Goal: Task Accomplishment & Management: Manage account settings

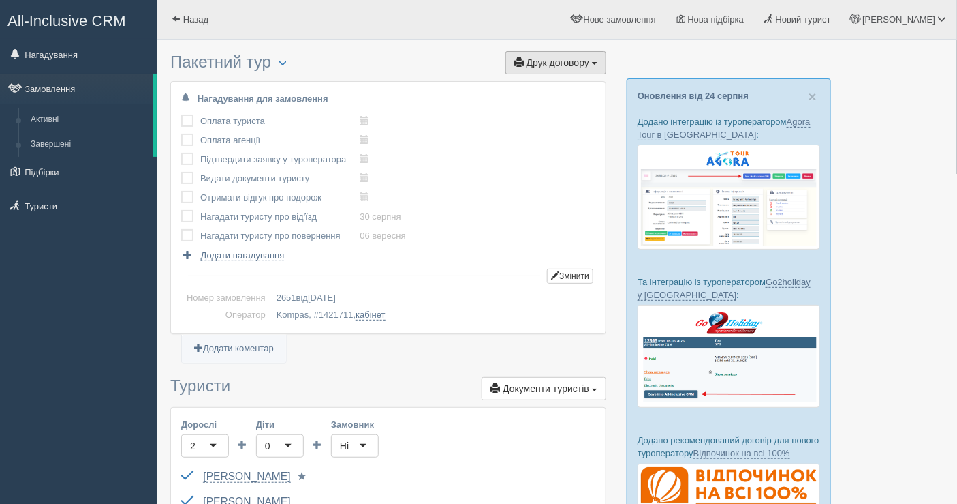
click at [551, 59] on span "Друк договору" at bounding box center [558, 62] width 63 height 11
click at [538, 89] on link "Kompas" at bounding box center [552, 87] width 108 height 22
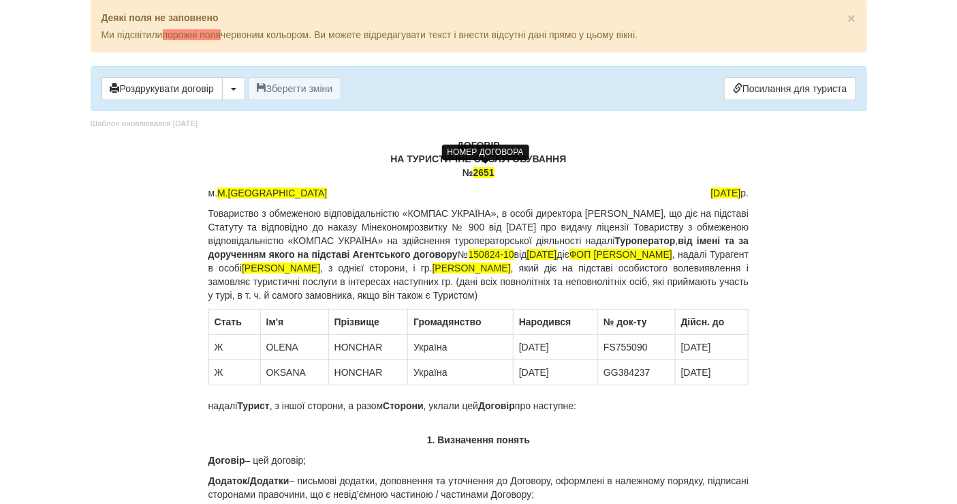
click at [495, 168] on span "2651" at bounding box center [484, 172] width 21 height 11
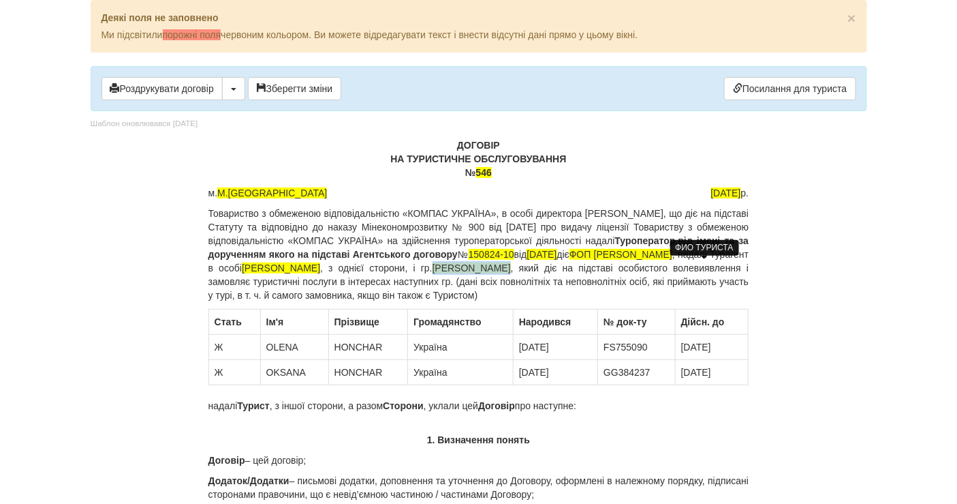
drag, startPoint x: 664, startPoint y: 262, endPoint x: 745, endPoint y: 264, distance: 81.1
click at [511, 264] on span "[PERSON_NAME]" at bounding box center [472, 267] width 78 height 11
click at [433, 273] on span "Гончар Олена ВІкторівна" at bounding box center [472, 267] width 78 height 11
drag, startPoint x: 687, startPoint y: 263, endPoint x: 253, endPoint y: 281, distance: 434.5
click at [433, 273] on span "Гончар Олена Вікторівна" at bounding box center [472, 267] width 78 height 11
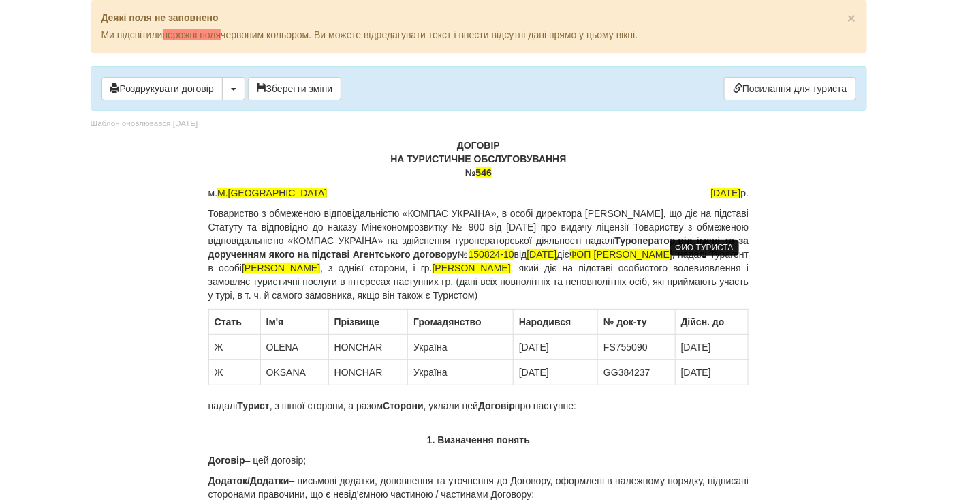
copy span "Гончар Олена Вікторівна"
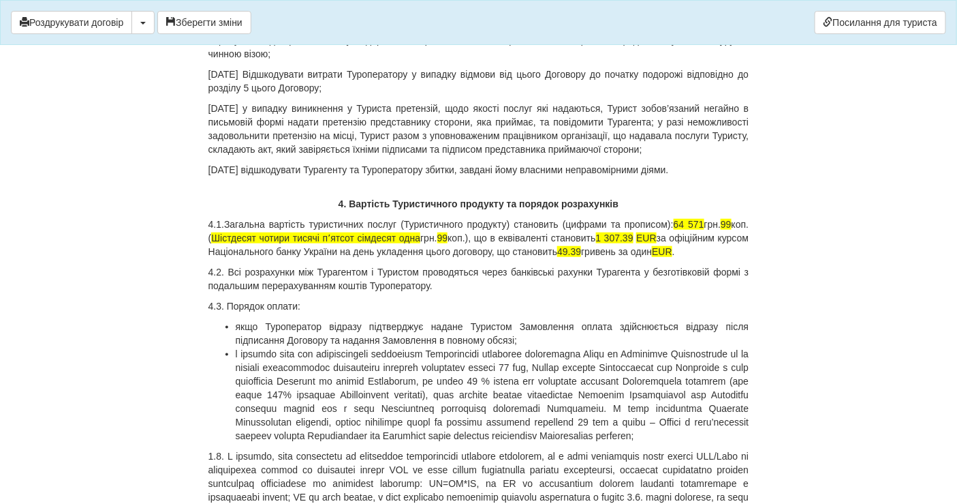
scroll to position [3710, 0]
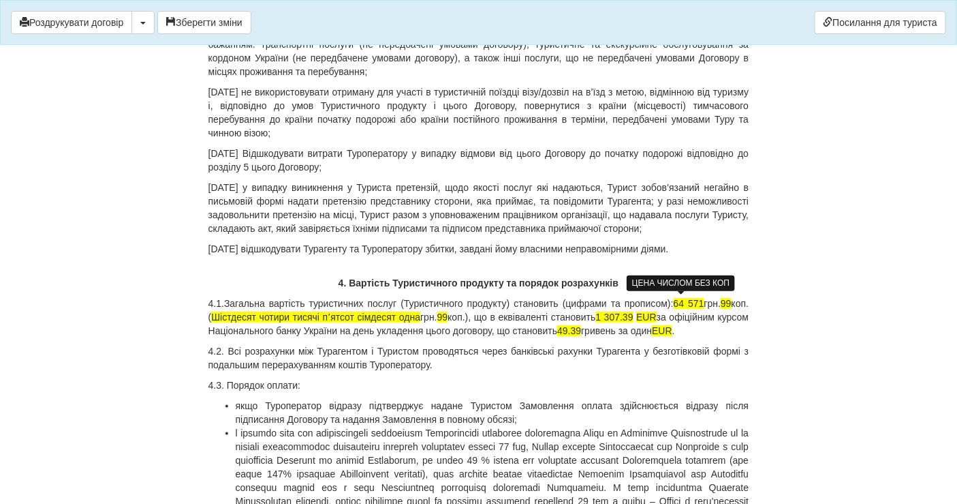
click at [695, 300] on span "64 571" at bounding box center [689, 303] width 31 height 11
click at [726, 301] on span "99" at bounding box center [726, 303] width 11 height 11
click at [375, 317] on span "Шістдесят чотири тисячі пʼятсот сімдесят одна" at bounding box center [315, 316] width 209 height 11
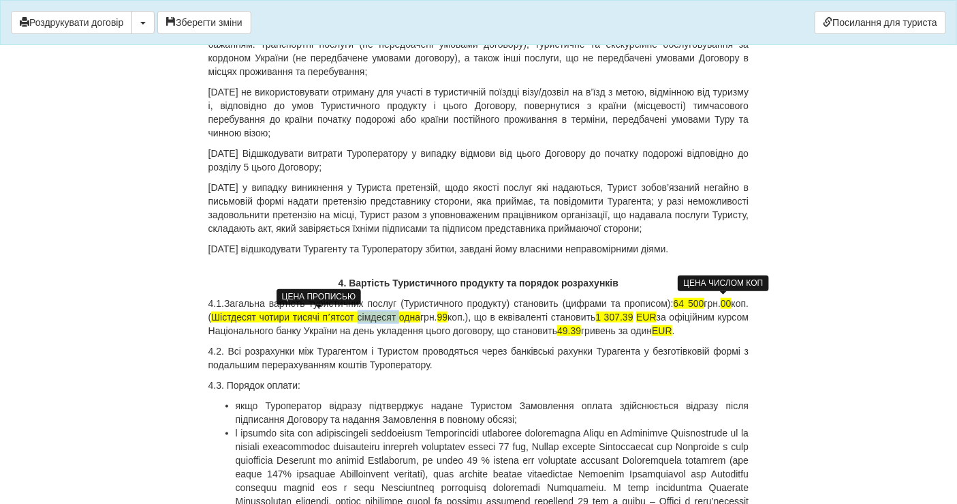
click at [375, 317] on span "Шістдесят чотири тисячі пʼятсот сімдесят одна" at bounding box center [315, 316] width 209 height 11
click at [378, 313] on span "Шістдесят чотири тисячі пʼятсот одна" at bounding box center [301, 316] width 181 height 11
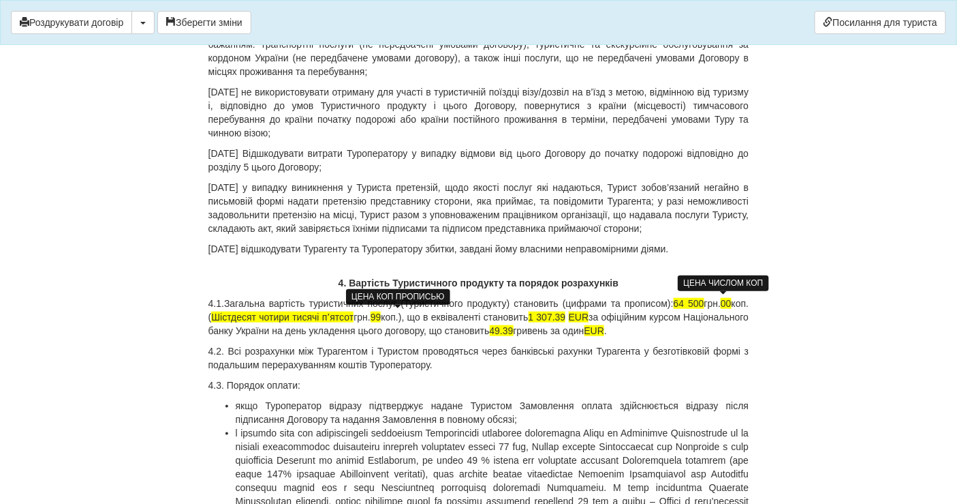
click at [382, 314] on span "99" at bounding box center [376, 316] width 11 height 11
click at [403, 312] on p "4.1.Загальна вартість туристичних послуг (Туристичного продукту) становить (циф…" at bounding box center [479, 316] width 541 height 41
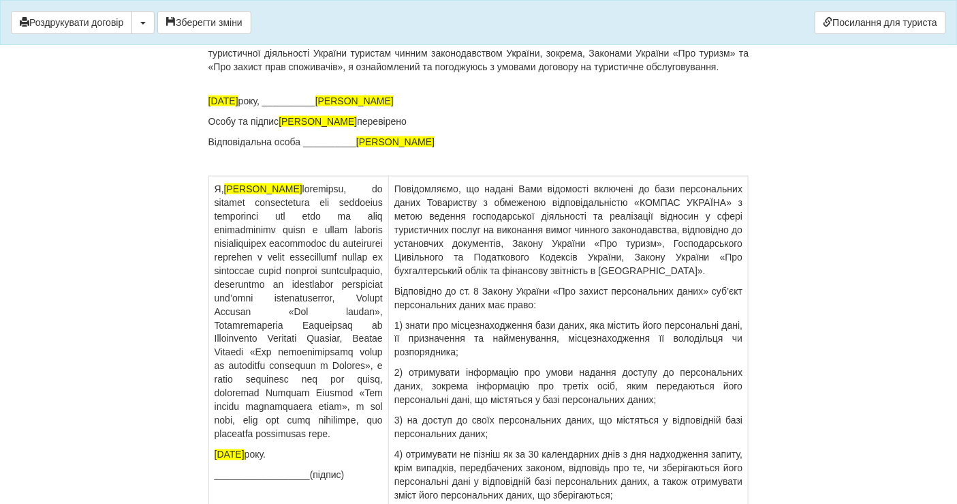
scroll to position [9162, 0]
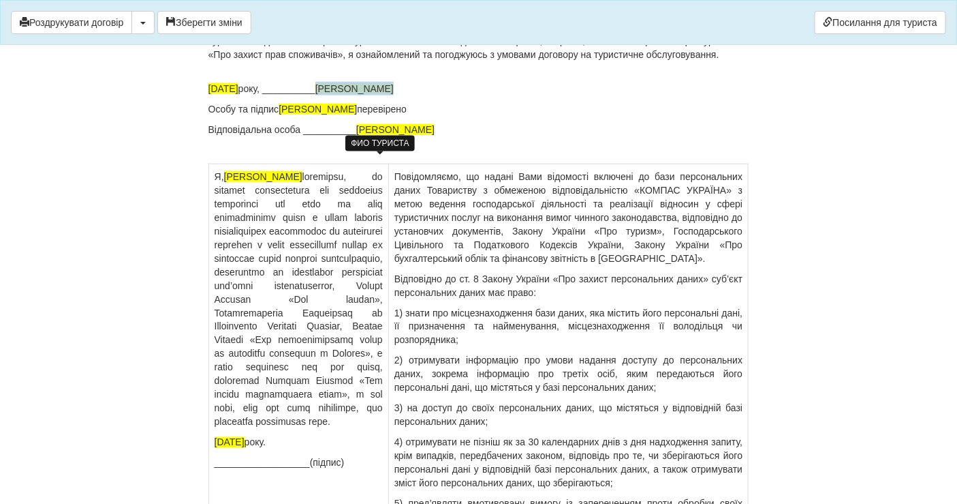
drag, startPoint x: 429, startPoint y: 162, endPoint x: 342, endPoint y: 163, distance: 87.2
click at [341, 95] on p "25.08.2025 року, __________ HONCHAR OLENA" at bounding box center [479, 89] width 541 height 14
drag, startPoint x: 363, startPoint y: 181, endPoint x: 285, endPoint y: 181, distance: 78.4
click at [285, 114] on span "[PERSON_NAME]" at bounding box center [318, 109] width 78 height 11
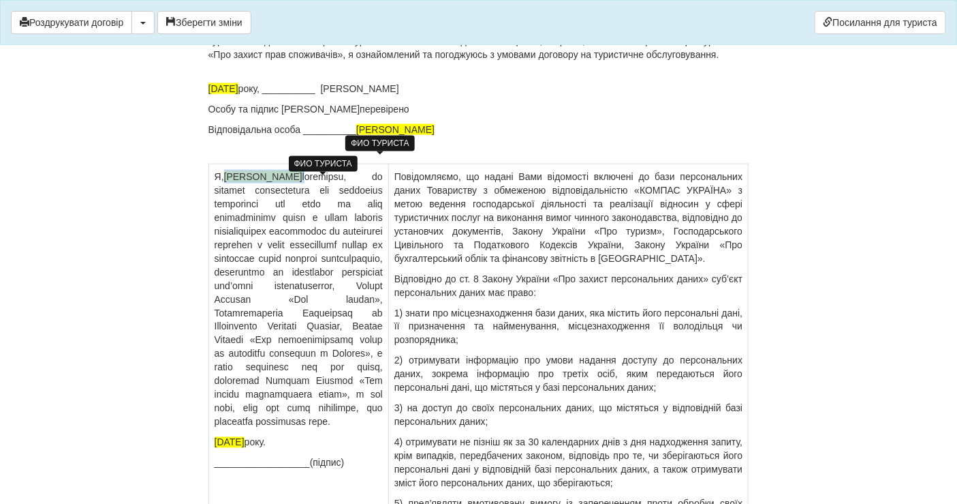
drag, startPoint x: 316, startPoint y: 252, endPoint x: 227, endPoint y: 251, distance: 89.3
click at [227, 251] on p "Я, HONCHAR OLENA" at bounding box center [299, 299] width 168 height 259
click at [380, 251] on p "Я, Гончар Олена Вікторівна" at bounding box center [299, 299] width 168 height 259
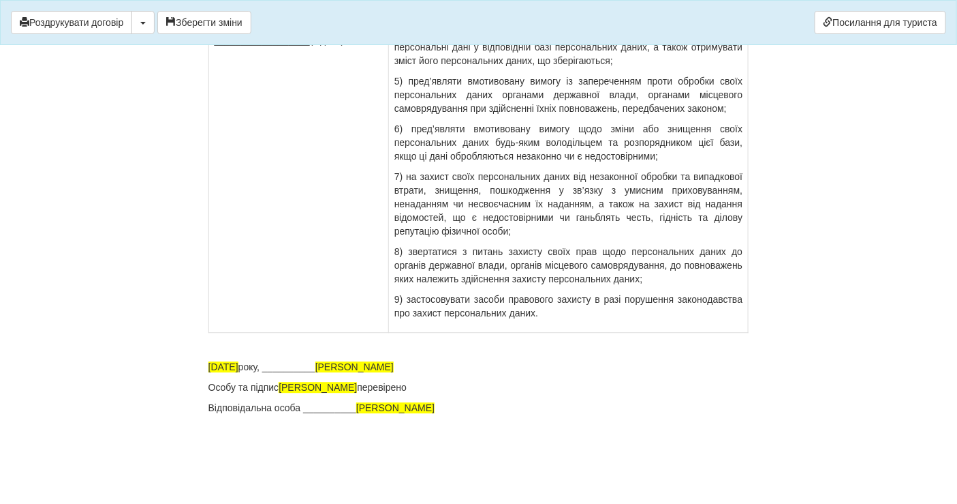
scroll to position [9657, 0]
drag, startPoint x: 434, startPoint y: 361, endPoint x: 341, endPoint y: 363, distance: 92.7
click at [341, 363] on p "25.08.2025 року, __________ HONCHAR OLENA" at bounding box center [479, 367] width 541 height 14
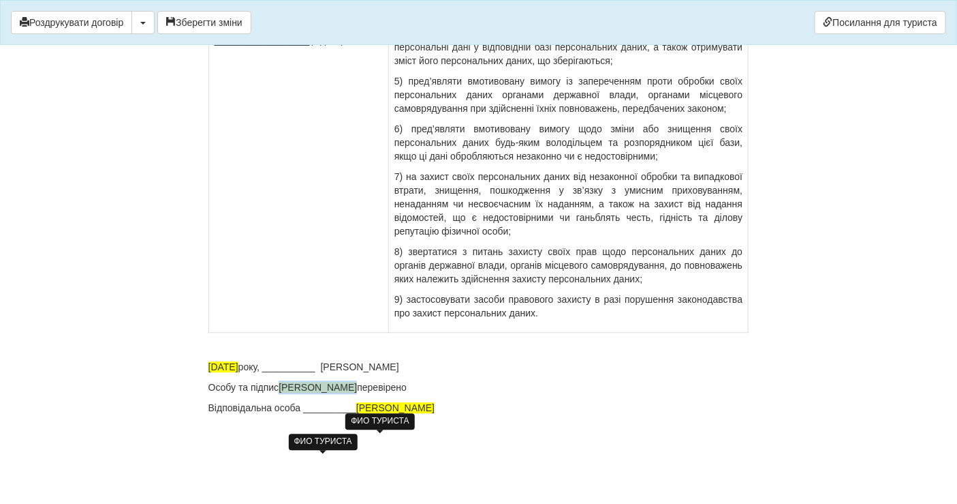
drag, startPoint x: 363, startPoint y: 390, endPoint x: 284, endPoint y: 389, distance: 78.4
click at [284, 389] on span "[PERSON_NAME]" at bounding box center [318, 387] width 78 height 11
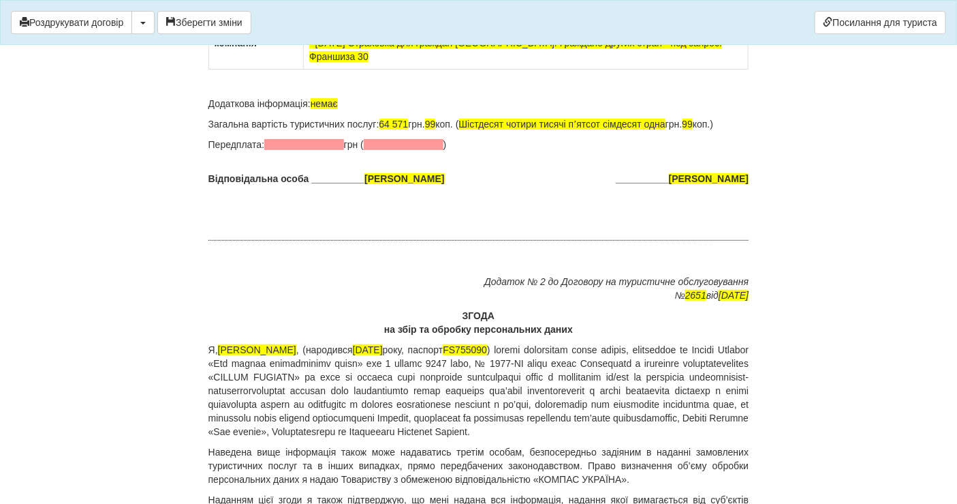
scroll to position [8673, 0]
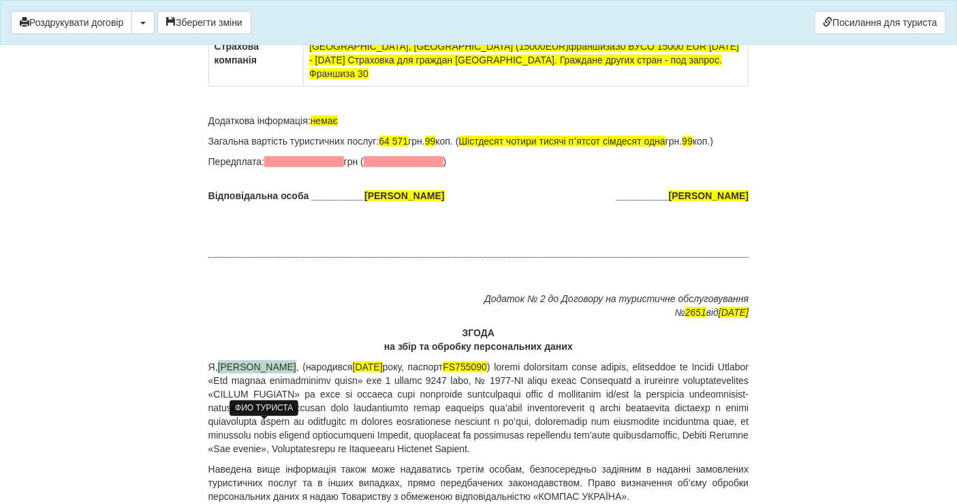
drag, startPoint x: 304, startPoint y: 426, endPoint x: 224, endPoint y: 427, distance: 80.4
click at [224, 372] on span "[PERSON_NAME]" at bounding box center [257, 366] width 78 height 11
click at [345, 425] on p "Я, Гончар Олена Вікторівна , (народився 13.12.1973 року, паспорт FS755090" at bounding box center [479, 407] width 541 height 95
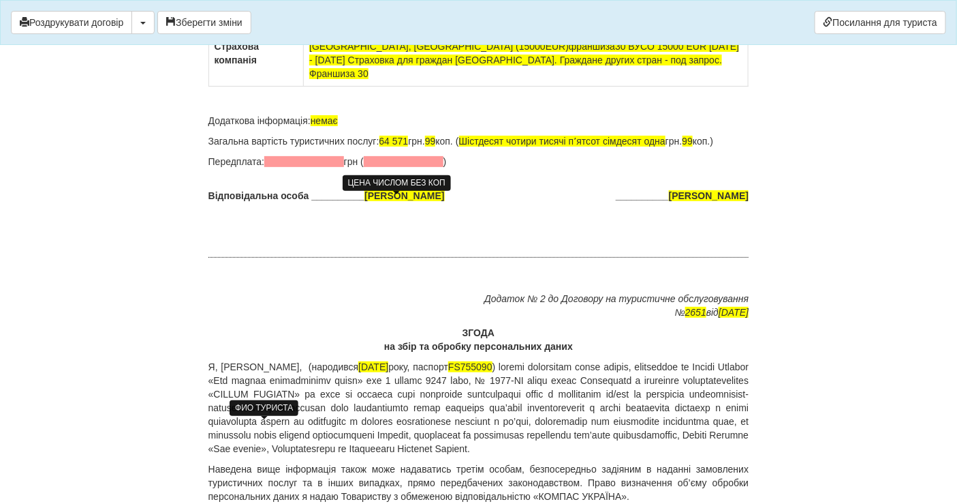
click at [408, 147] on span "64 571" at bounding box center [394, 141] width 29 height 11
click at [445, 148] on p "Загальна вартість туристичних послуг: 64 500 грн. 99 коп. ( Шістдесят чотири ти…" at bounding box center [479, 141] width 541 height 14
click at [627, 147] on span "Шістдесят чотири тисячі пʼятсот сімдесят одна" at bounding box center [562, 141] width 206 height 11
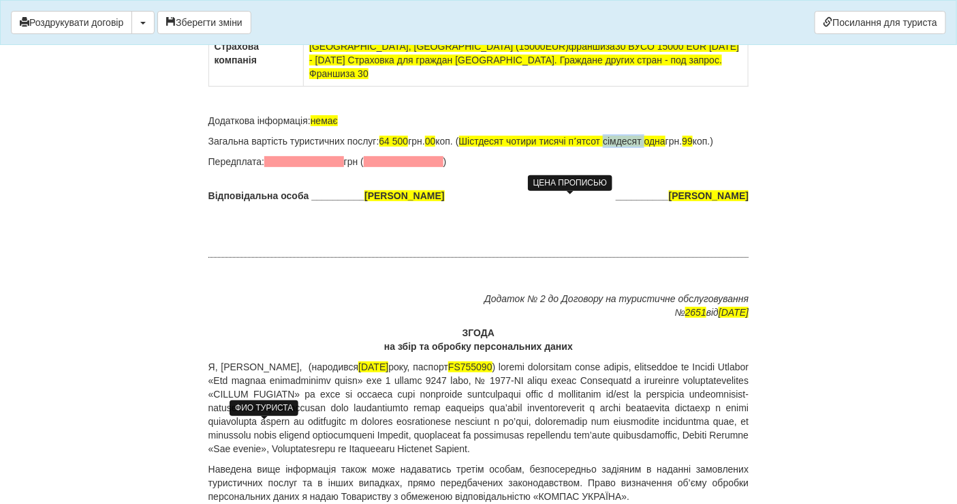
click at [627, 147] on span "Шістдесят чотири тисячі пʼятсот сімдесят одна" at bounding box center [562, 141] width 206 height 11
click at [624, 147] on span "Шістдесят чотири тисячі пʼятсот одна" at bounding box center [542, 141] width 166 height 11
click at [628, 147] on span "99" at bounding box center [622, 141] width 11 height 11
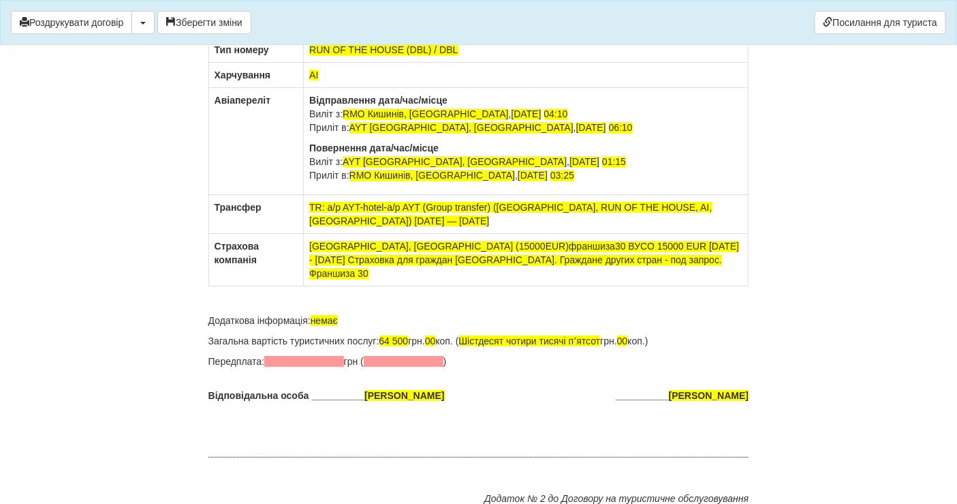
scroll to position [8445, 0]
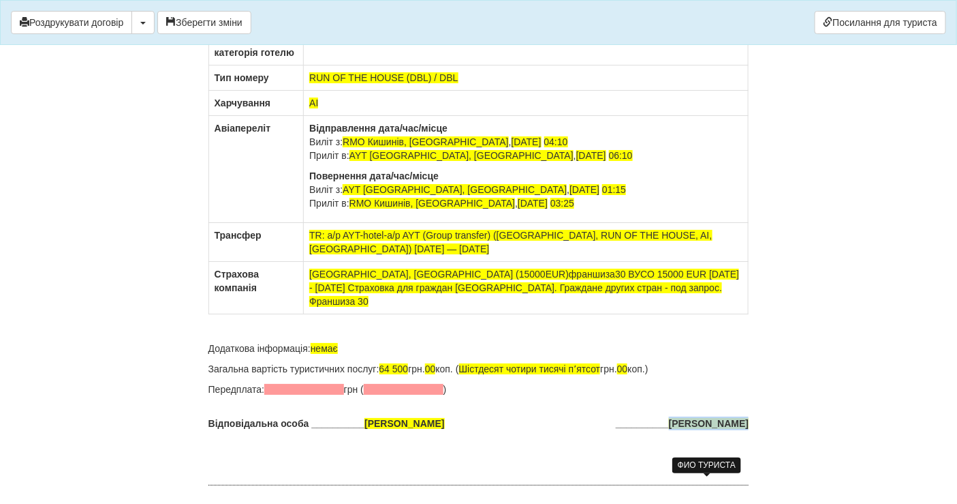
drag, startPoint x: 664, startPoint y: 482, endPoint x: 748, endPoint y: 482, distance: 83.1
click at [748, 429] on span "[PERSON_NAME]" at bounding box center [709, 423] width 80 height 11
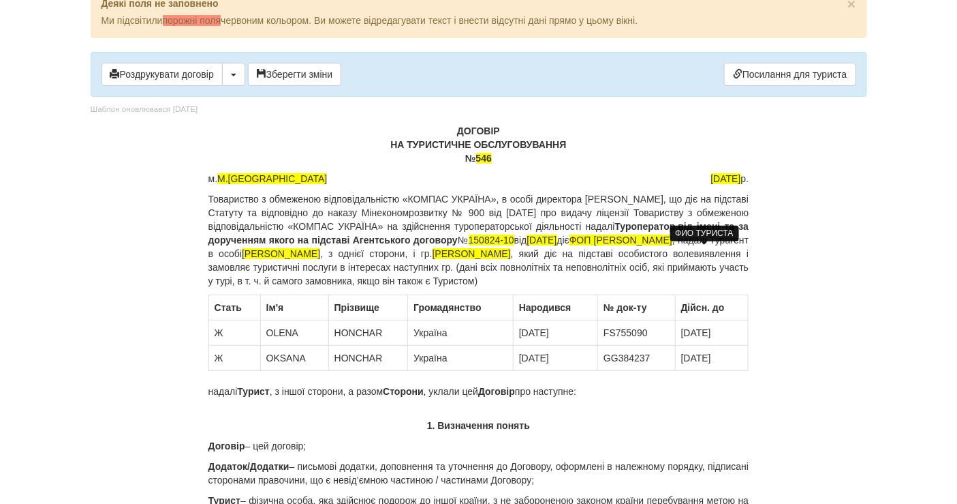
scroll to position [0, 0]
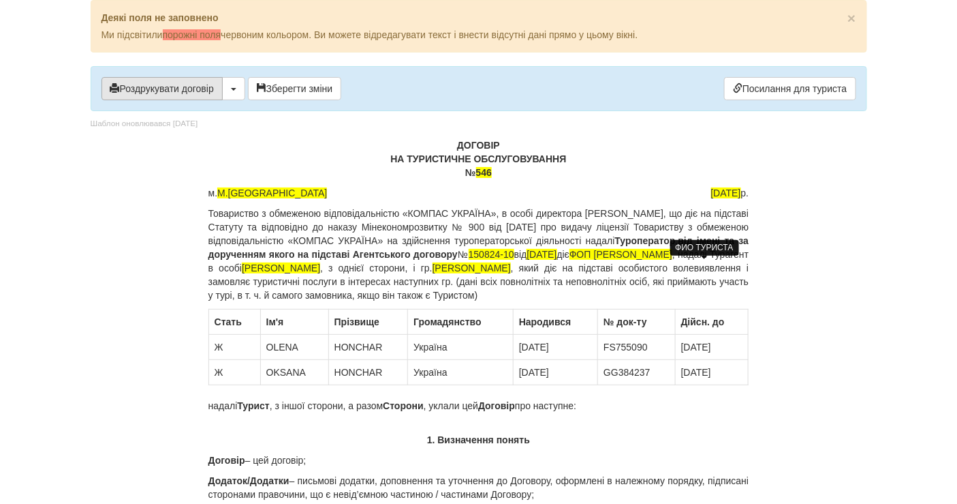
drag, startPoint x: 234, startPoint y: 84, endPoint x: 202, endPoint y: 85, distance: 32.1
click at [213, 89] on div "Роздрукувати договір Скачати PDF" at bounding box center [174, 88] width 144 height 23
click at [193, 84] on button "Роздрукувати договір" at bounding box center [162, 88] width 121 height 23
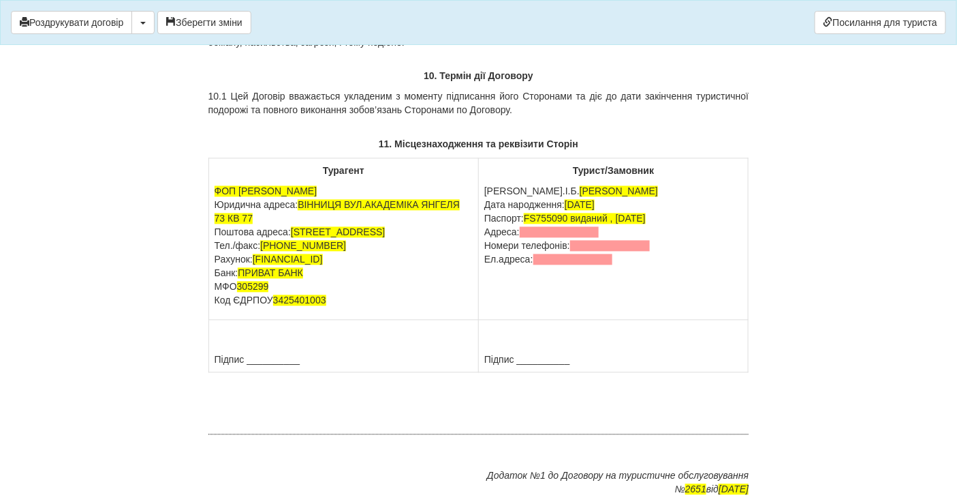
scroll to position [7648, 0]
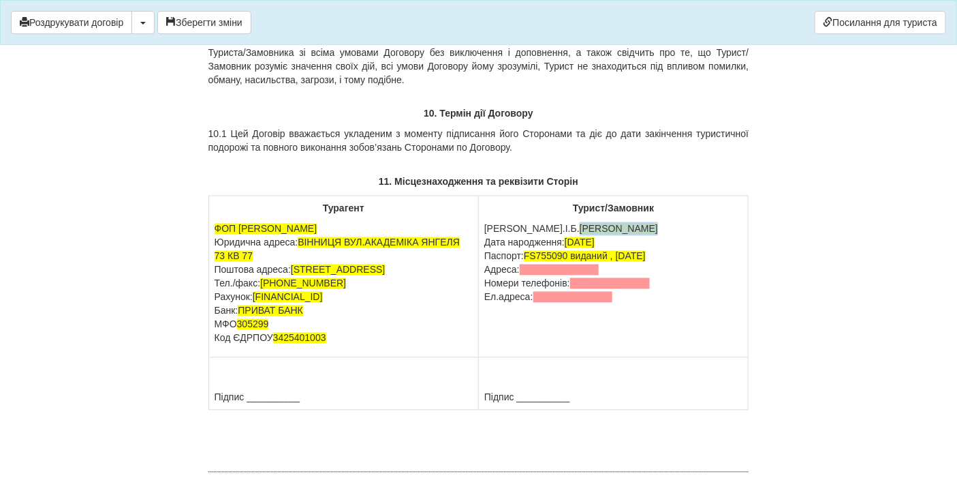
drag, startPoint x: 512, startPoint y: 294, endPoint x: 596, endPoint y: 296, distance: 84.5
click at [596, 296] on p "П.І.Б. HONCHAR OLENA Дата народження: 13.12.1973 Паспорт: FS755090 виданий , 02…" at bounding box center [614, 263] width 258 height 82
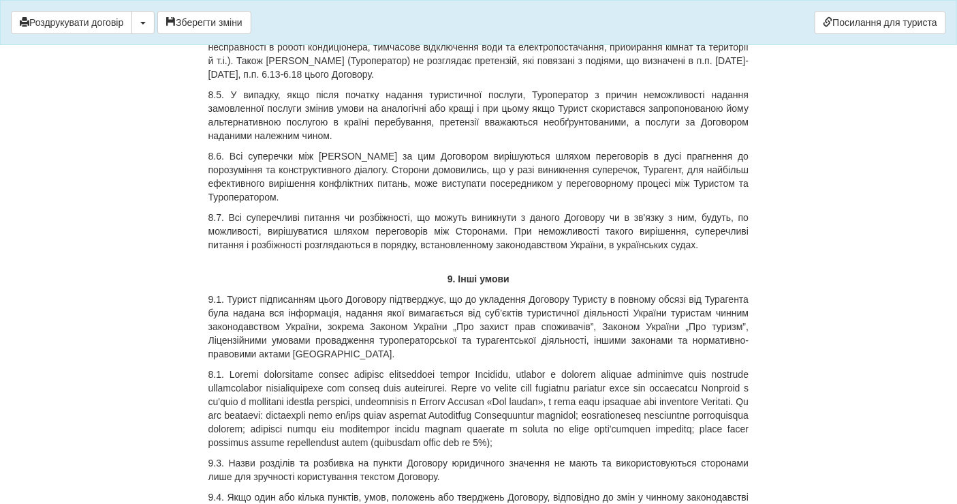
scroll to position [6890, 0]
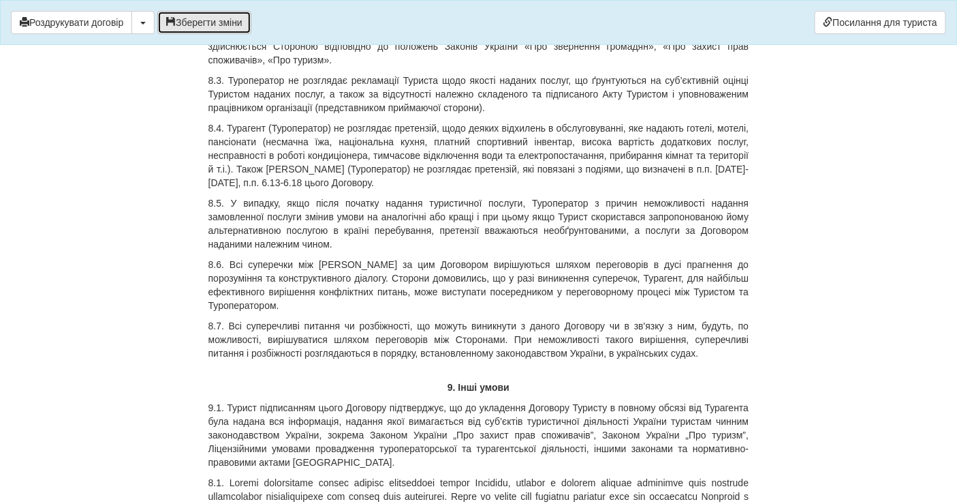
click at [219, 18] on button "Зберегти зміни" at bounding box center [204, 22] width 94 height 23
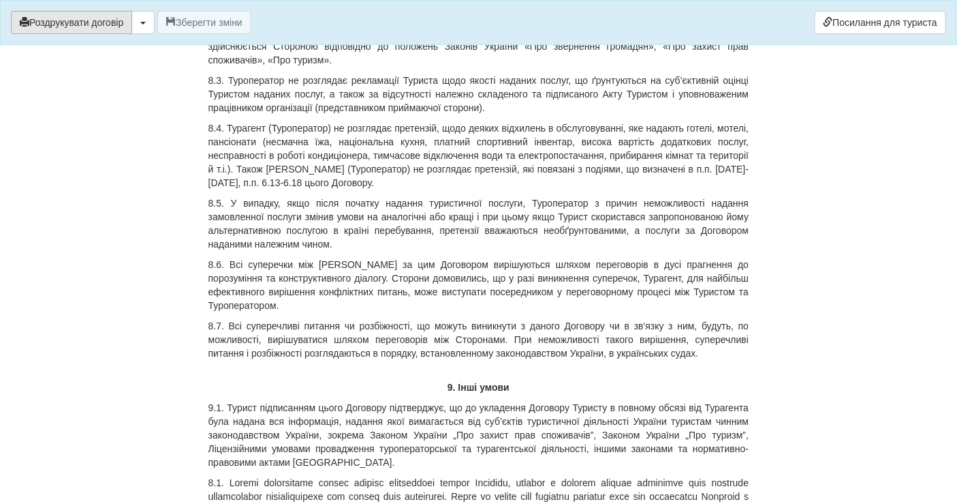
click at [97, 24] on button "Роздрукувати договір" at bounding box center [71, 22] width 121 height 23
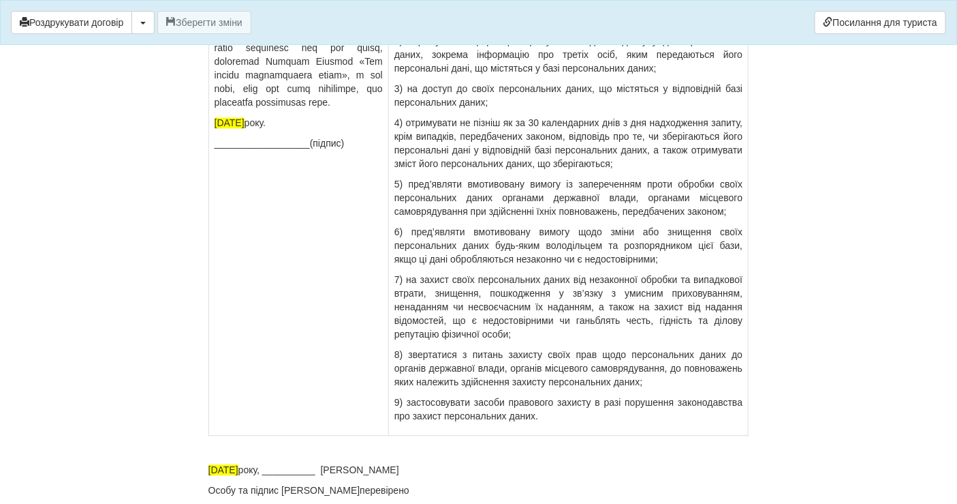
scroll to position [9657, 0]
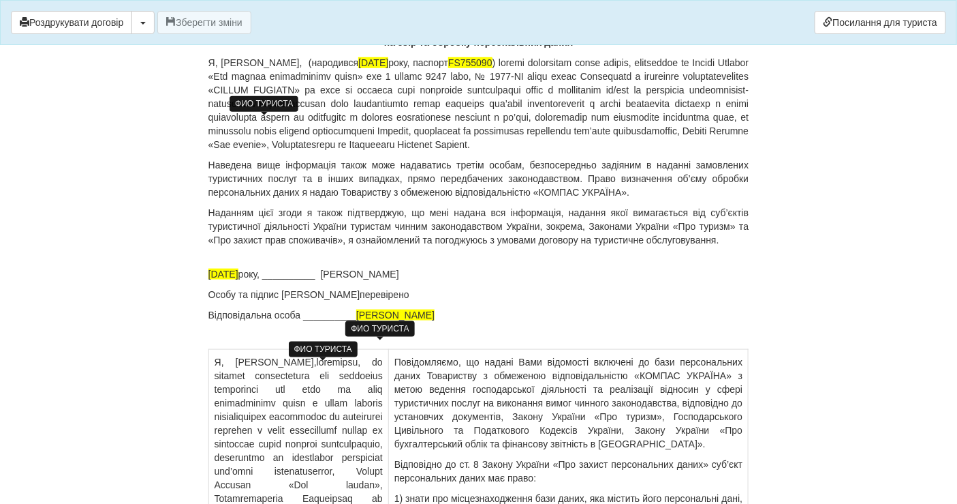
scroll to position [8975, 0]
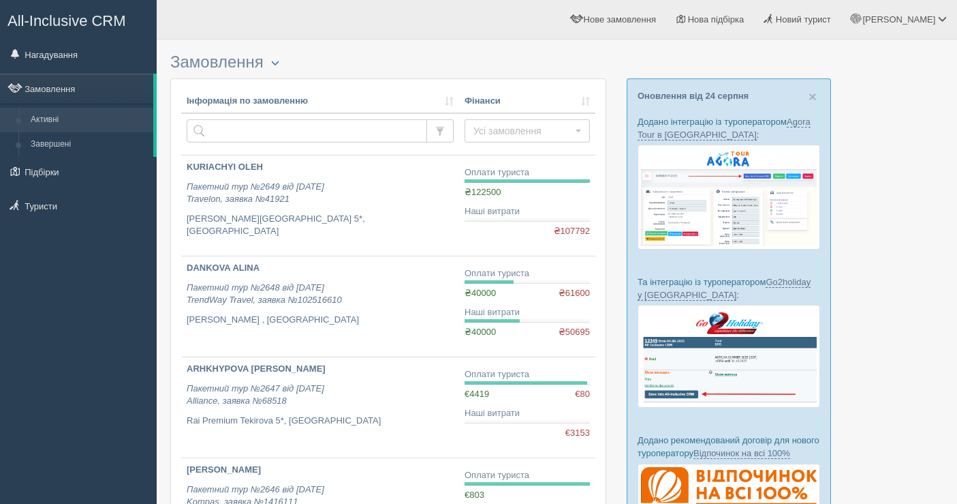
scroll to position [227, 0]
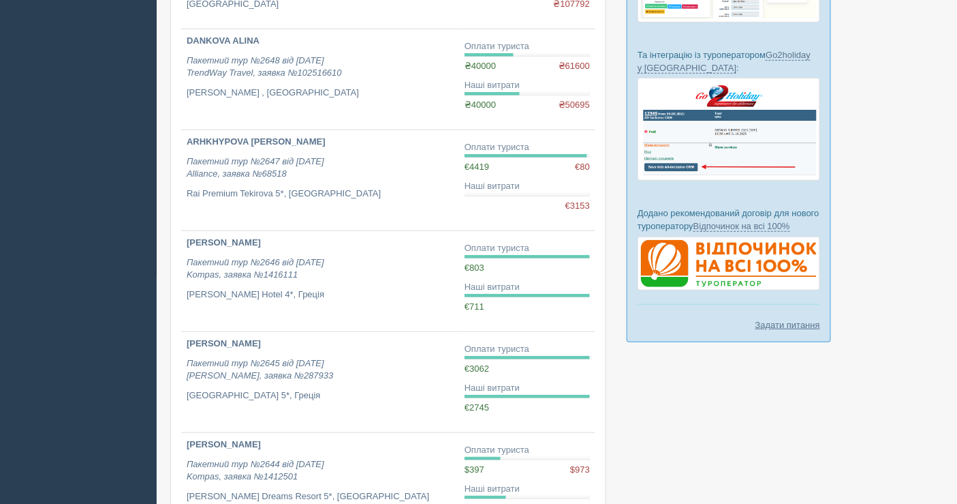
click at [33, 213] on div "All-Inclusive CRM Нагадування Замовлення Активні Завершені" at bounding box center [78, 25] width 157 height 504
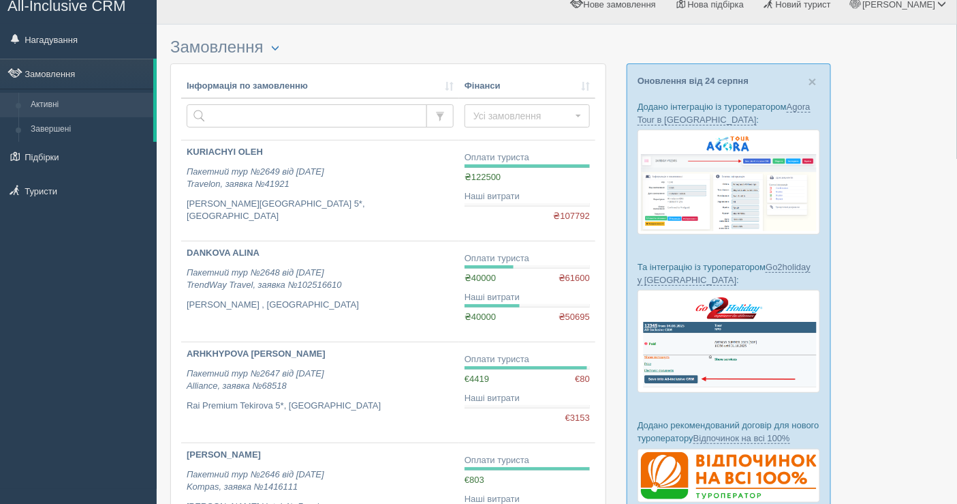
scroll to position [0, 0]
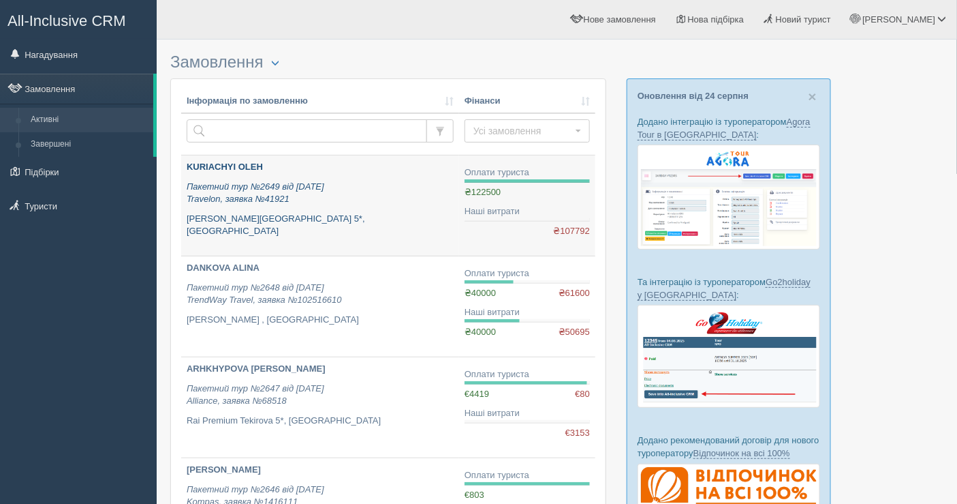
click at [375, 209] on div "KURIACHYI OLEH Пакетний тур №2649 від 23.08.2025 Travelon, заявка №41921 Baia L…" at bounding box center [320, 199] width 267 height 77
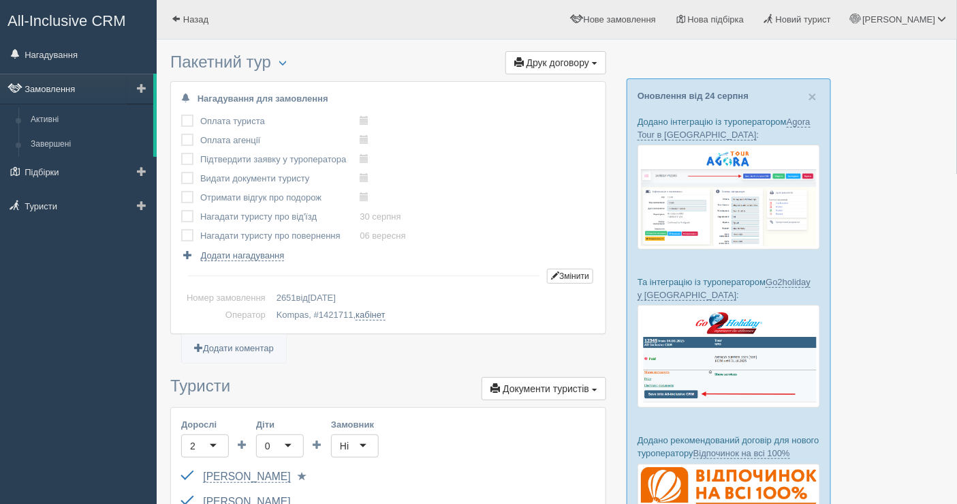
click at [49, 84] on link "Замовлення" at bounding box center [76, 89] width 153 height 30
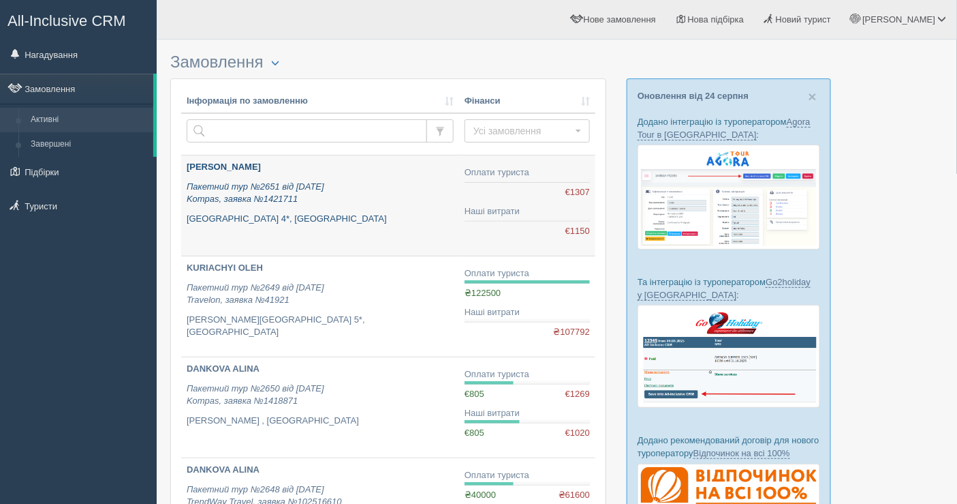
click at [319, 186] on icon "Пакетний тур №2651 від [DATE] Kompas, заявка №1421711" at bounding box center [256, 192] width 138 height 23
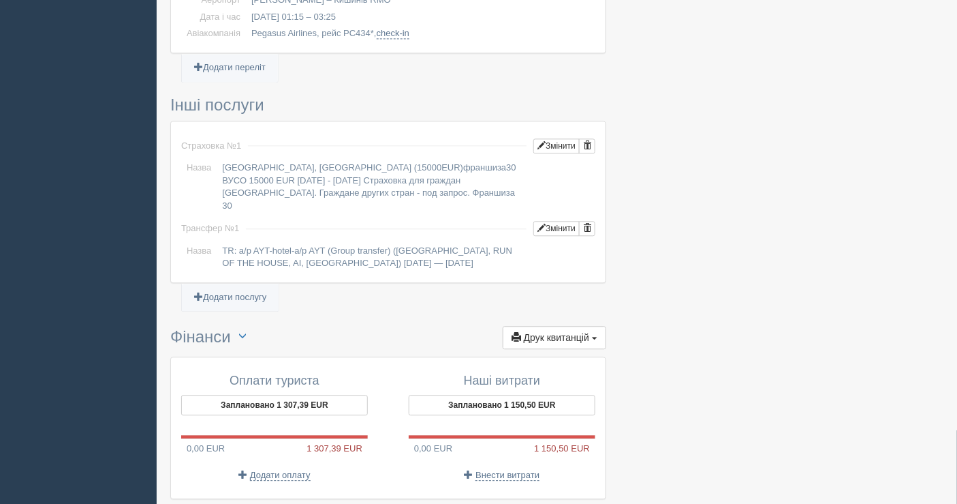
scroll to position [1034, 0]
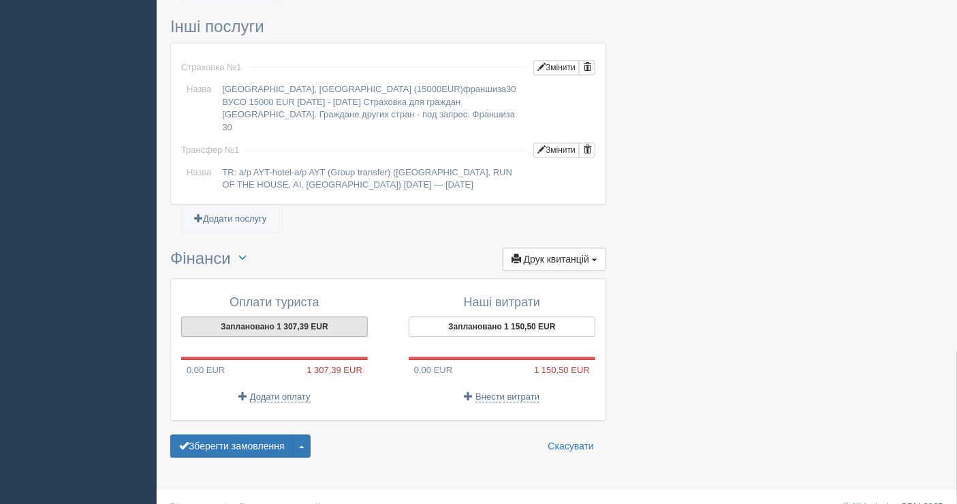
click at [281, 316] on button "Заплановано 1 307,39 EUR" at bounding box center [274, 326] width 187 height 20
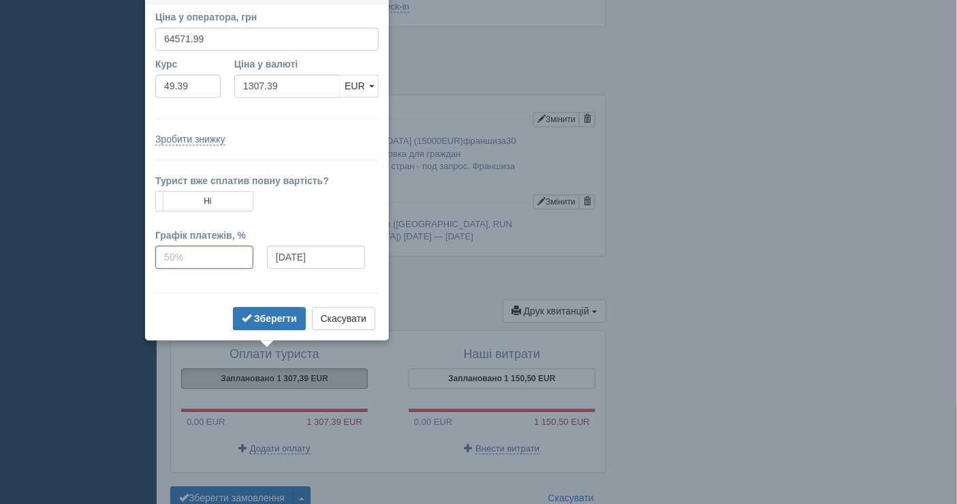
scroll to position [963, 0]
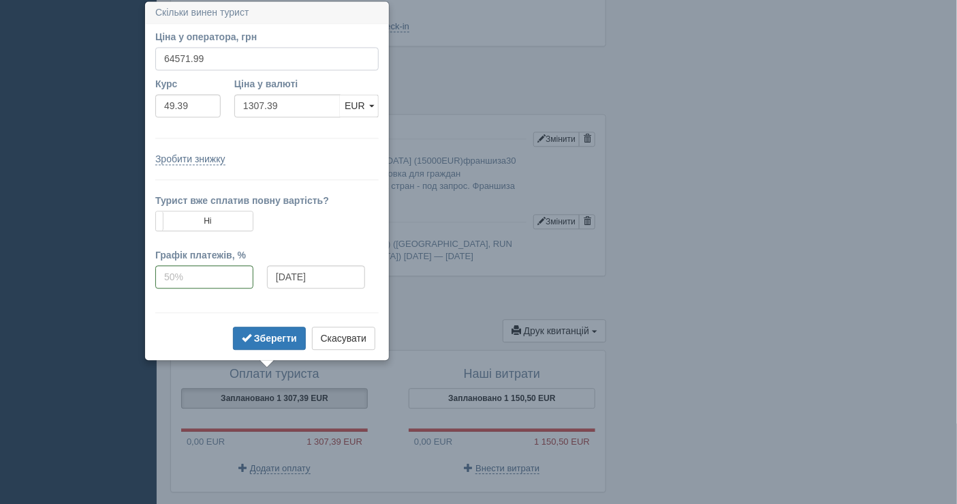
drag, startPoint x: 213, startPoint y: 53, endPoint x: 179, endPoint y: 55, distance: 34.1
click at [179, 55] on input "64571.99" at bounding box center [267, 58] width 224 height 23
drag, startPoint x: 185, startPoint y: 55, endPoint x: 217, endPoint y: 55, distance: 32.0
click at [217, 55] on input "640071.99" at bounding box center [267, 58] width 224 height 23
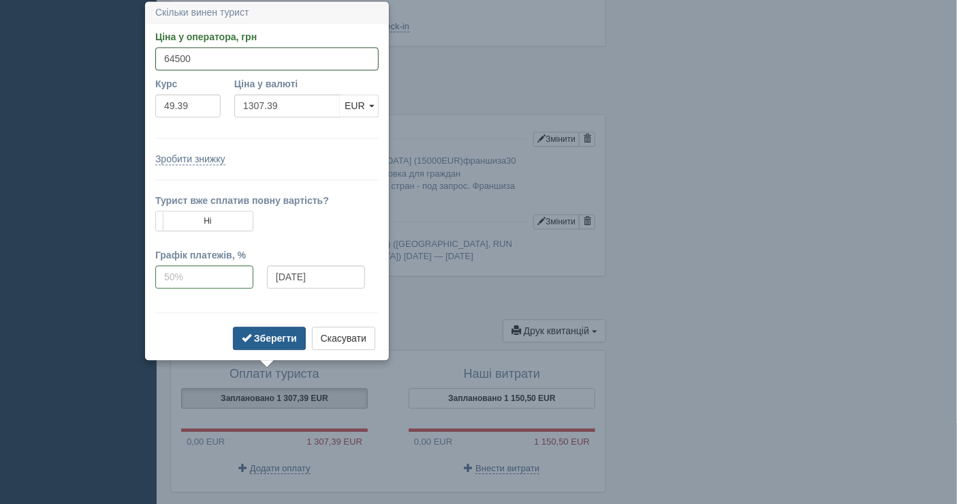
type input "64500"
type input "1305.93"
drag, startPoint x: 268, startPoint y: 334, endPoint x: 280, endPoint y: 318, distance: 20.4
click at [269, 335] on b "Зберегти" at bounding box center [275, 338] width 43 height 11
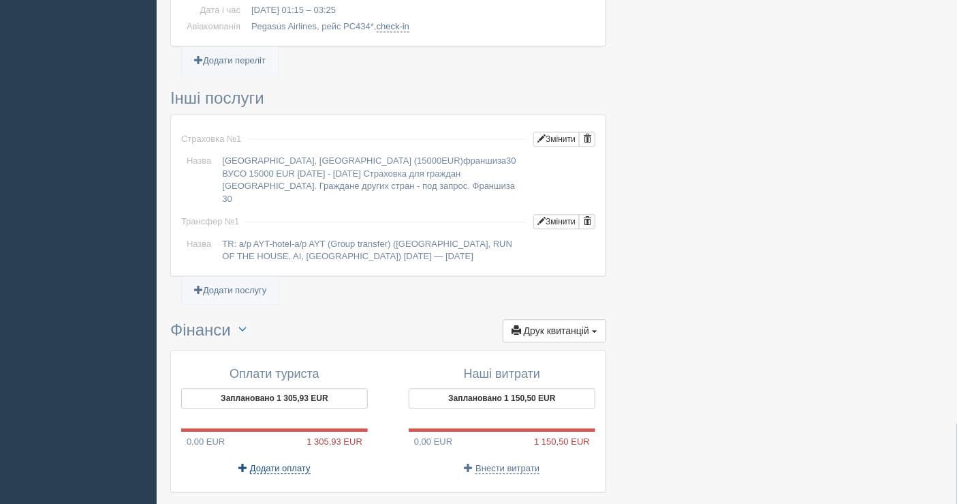
click at [286, 463] on span "Додати оплату" at bounding box center [280, 468] width 61 height 11
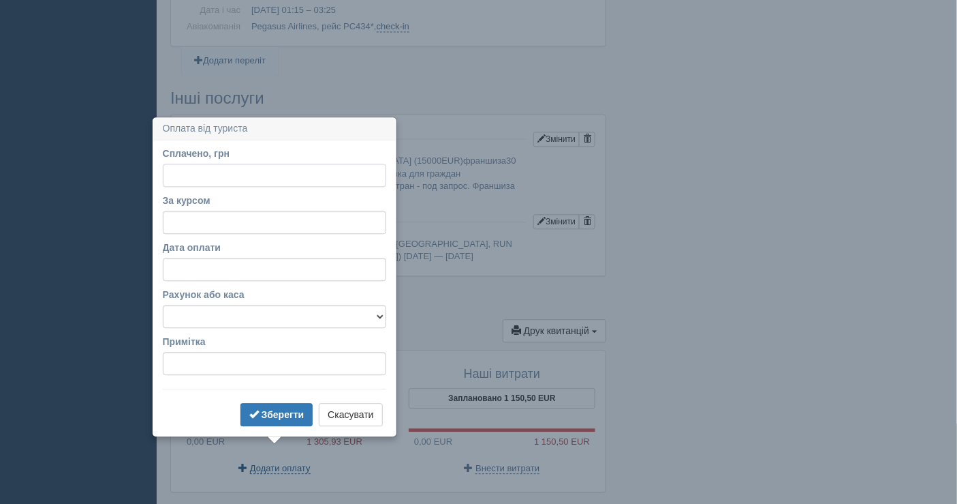
scroll to position [1034, 0]
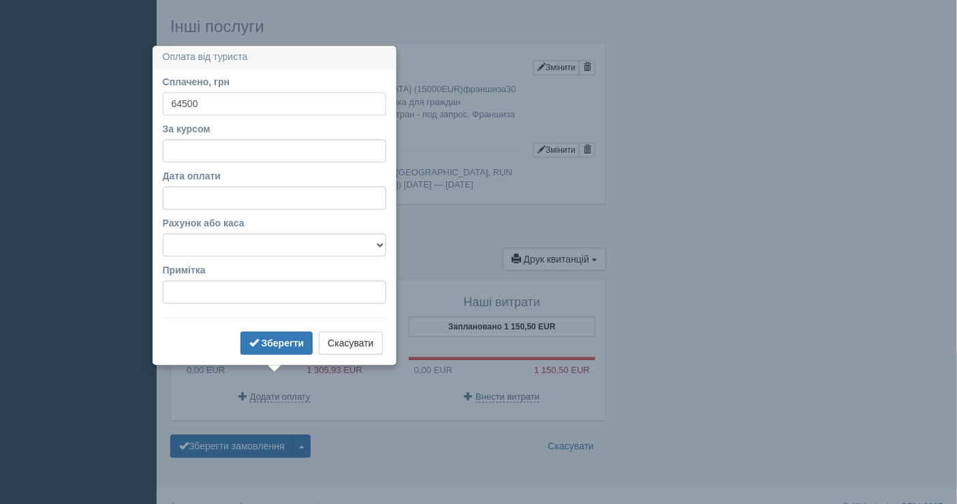
type input "64500"
click at [250, 144] on input "За курсом" at bounding box center [275, 150] width 224 height 23
click at [342, 339] on button "Скасувати" at bounding box center [350, 342] width 63 height 23
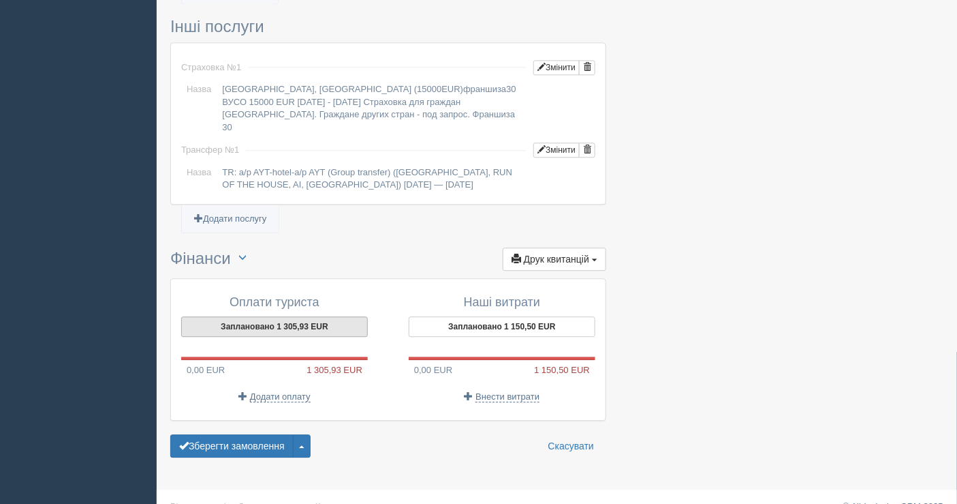
click at [298, 316] on button "Заплановано 1 305,93 EUR" at bounding box center [274, 326] width 187 height 20
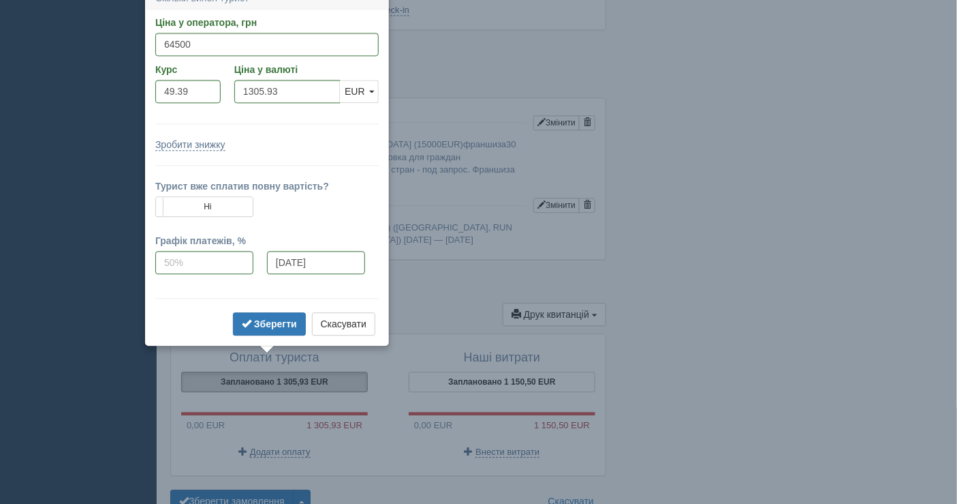
scroll to position [966, 0]
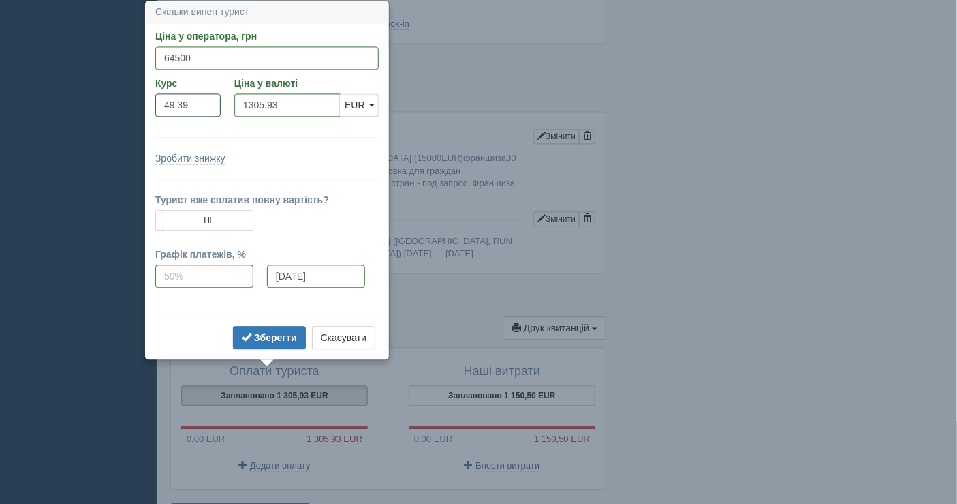
drag, startPoint x: 192, startPoint y: 102, endPoint x: 152, endPoint y: 103, distance: 40.2
click at [152, 103] on div "Курс 49.39" at bounding box center [188, 99] width 79 height 47
click at [328, 336] on button "Скасувати" at bounding box center [343, 337] width 63 height 23
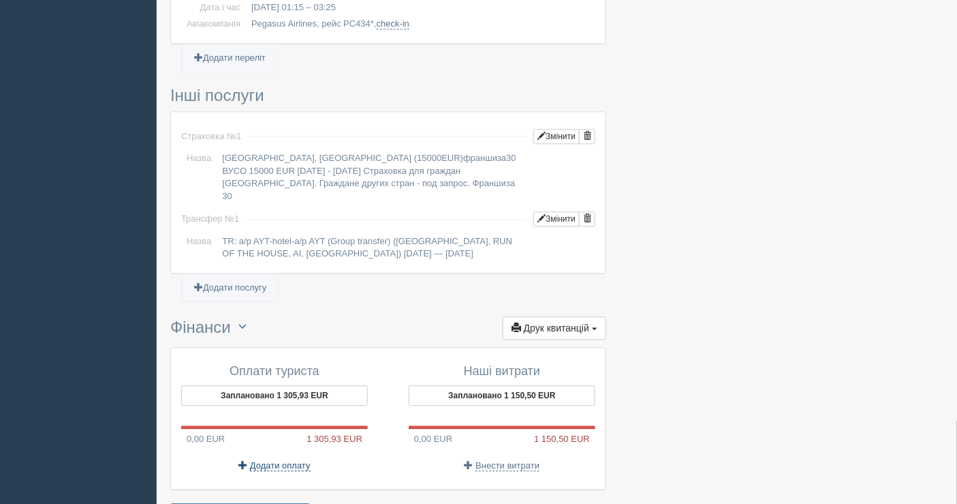
click at [262, 460] on span "Додати оплату" at bounding box center [280, 465] width 61 height 11
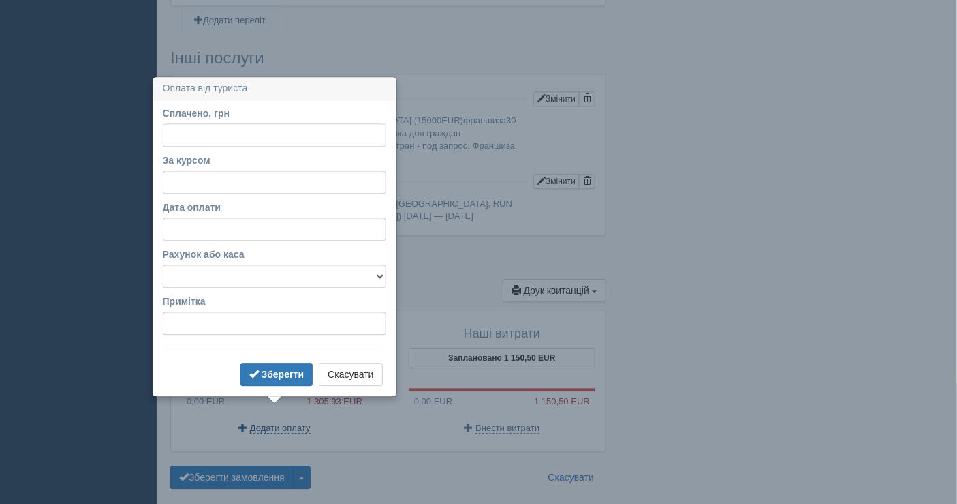
scroll to position [1034, 0]
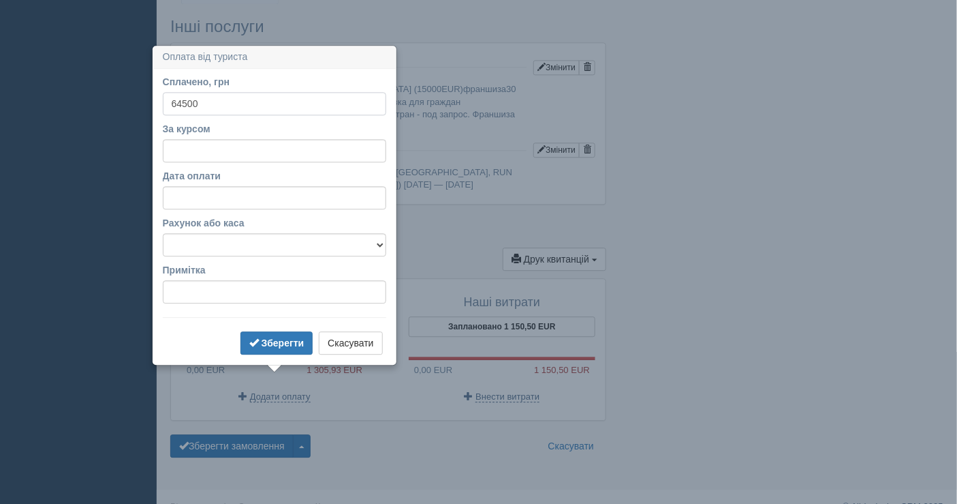
type input "64500"
click at [191, 139] on input "За курсом" at bounding box center [275, 150] width 224 height 23
paste input "49.39"
type input "49.39"
click at [205, 239] on select "Банківський рахунок Готівкова каса" at bounding box center [275, 244] width 224 height 23
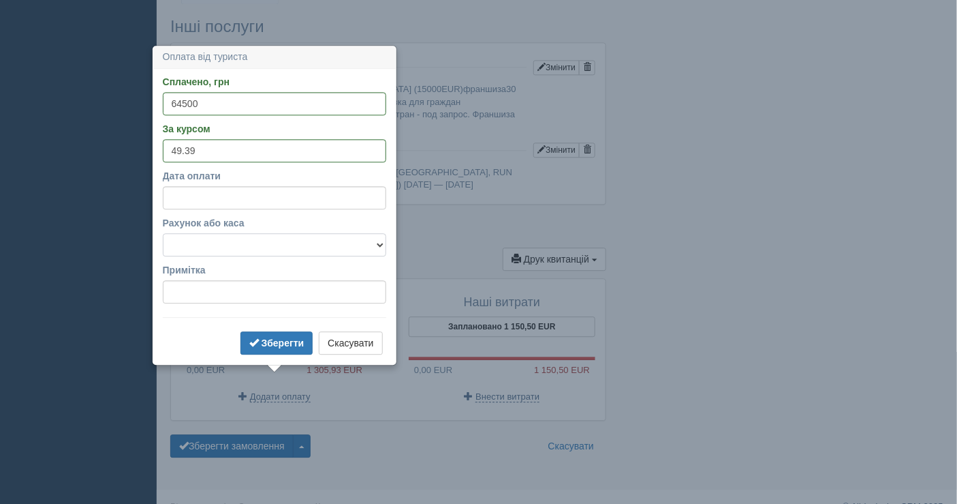
select select "1597"
click at [163, 233] on select "Банківський рахунок Готівкова каса" at bounding box center [275, 244] width 224 height 23
click at [280, 339] on b "Зберегти" at bounding box center [283, 342] width 43 height 11
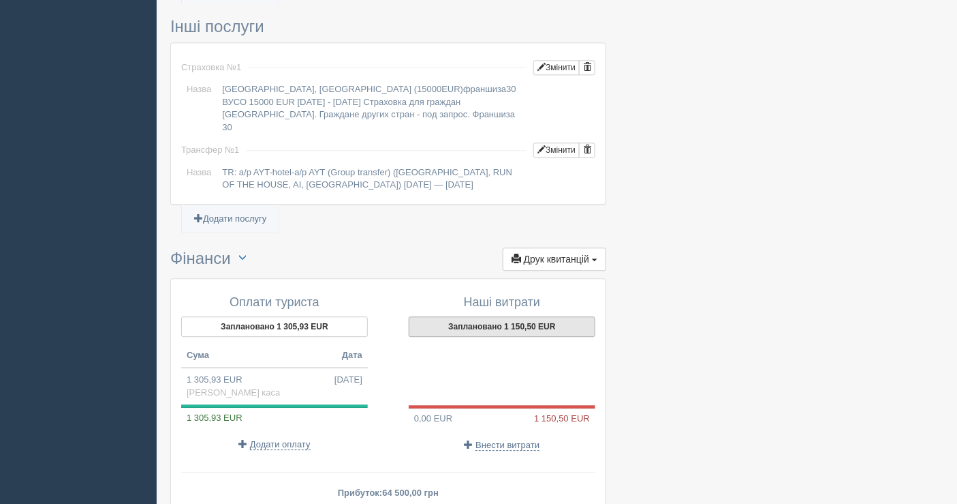
click at [498, 316] on button "Заплановано 1 150,50 EUR" at bounding box center [502, 326] width 187 height 20
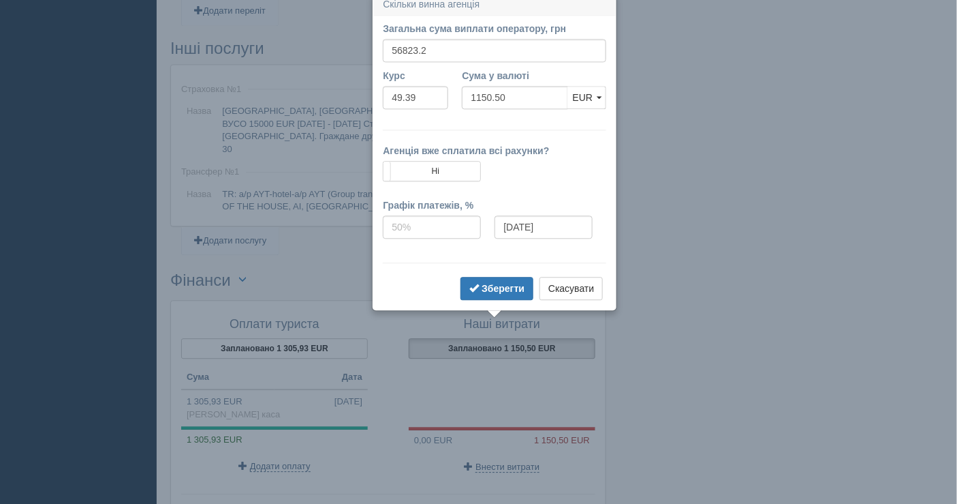
scroll to position [1005, 0]
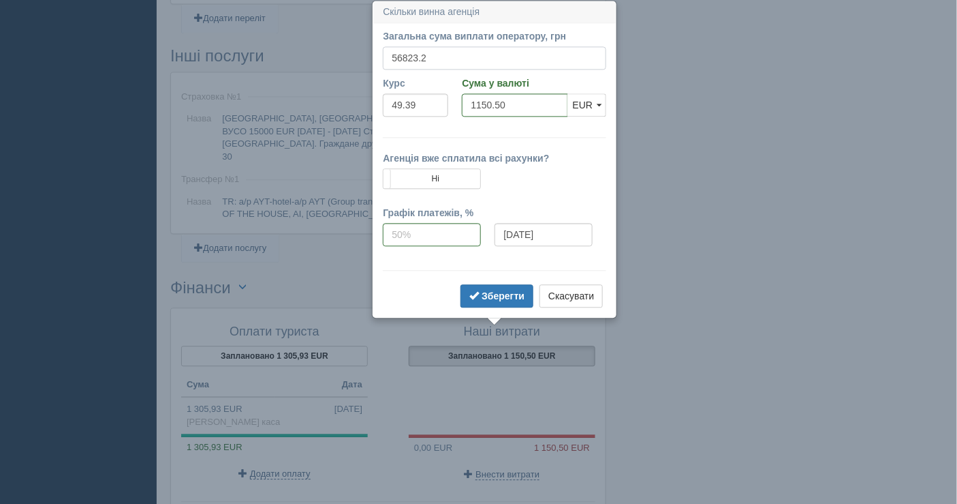
drag, startPoint x: 440, startPoint y: 57, endPoint x: 367, endPoint y: 63, distance: 72.5
paste input "56823.19"
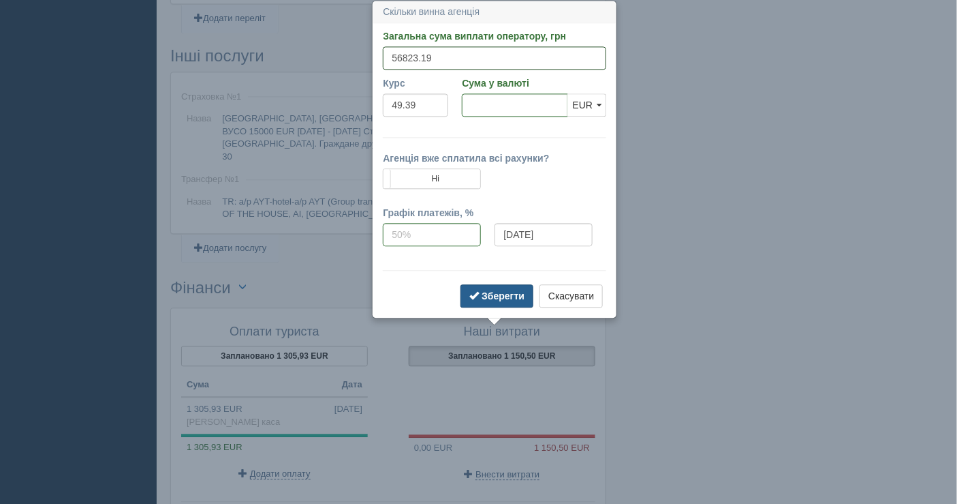
type input "56823.19"
type input "1150.50"
click at [489, 302] on button "Зберегти" at bounding box center [497, 295] width 73 height 23
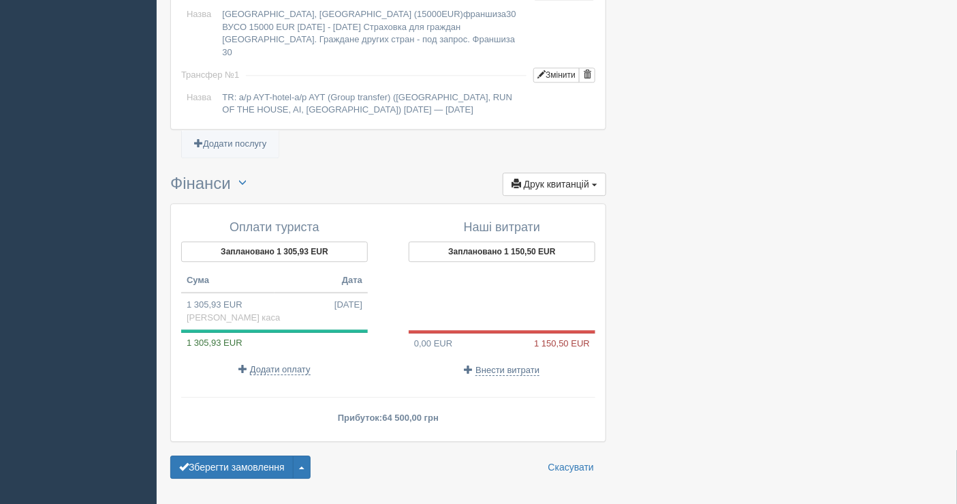
scroll to position [1130, 0]
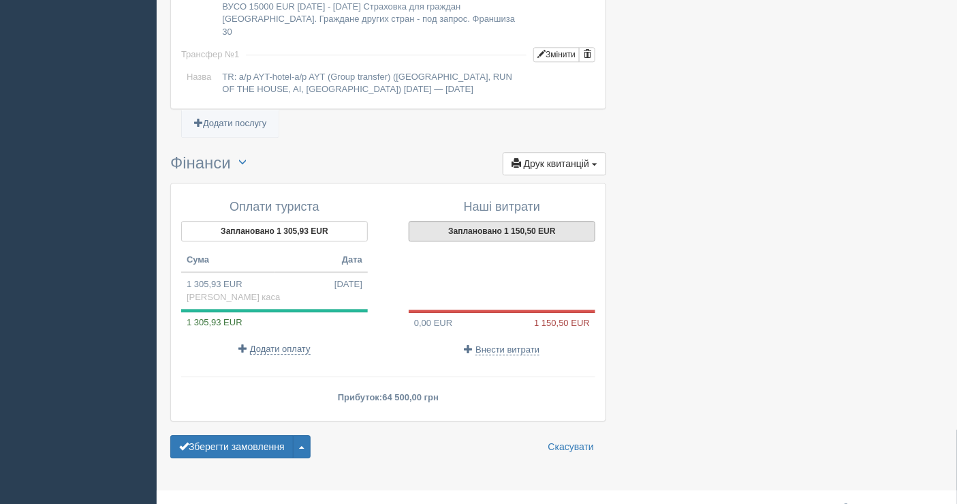
click at [515, 221] on button "Заплановано 1 150,50 EUR" at bounding box center [502, 231] width 187 height 20
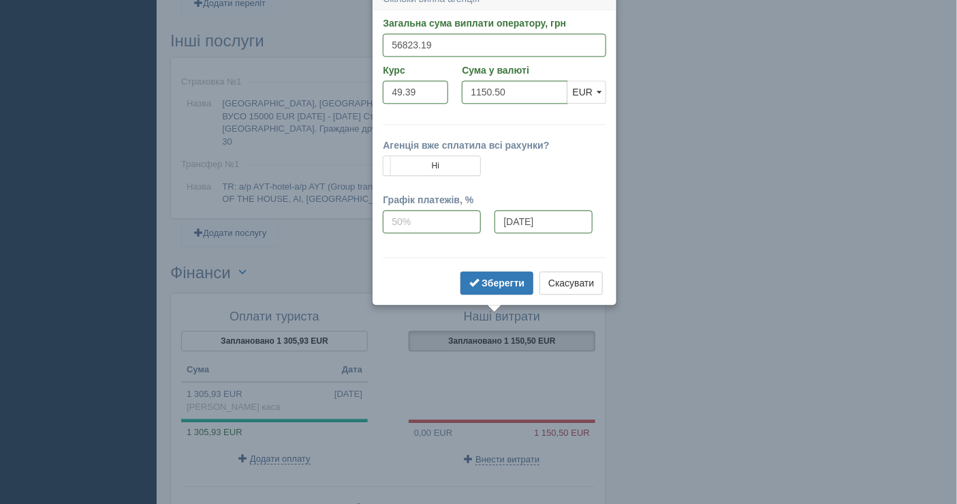
scroll to position [1007, 0]
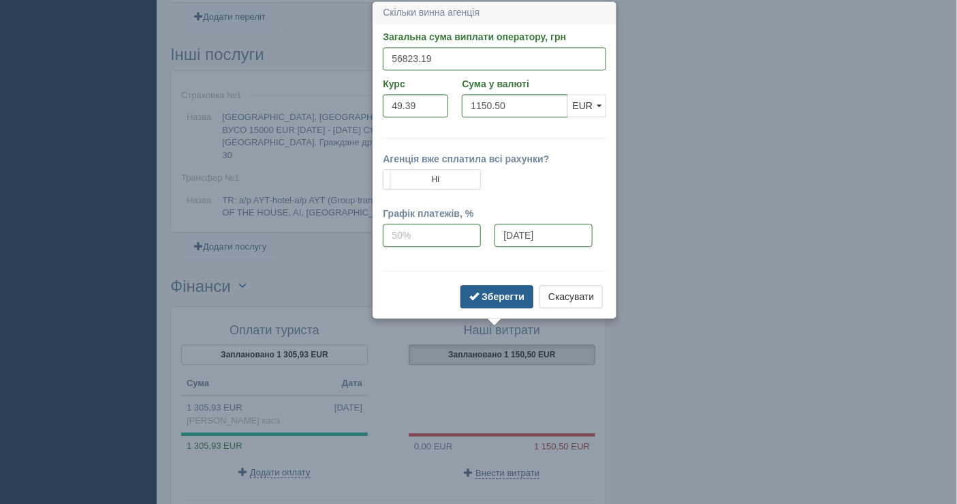
click at [503, 293] on b "Зберегти" at bounding box center [503, 296] width 43 height 11
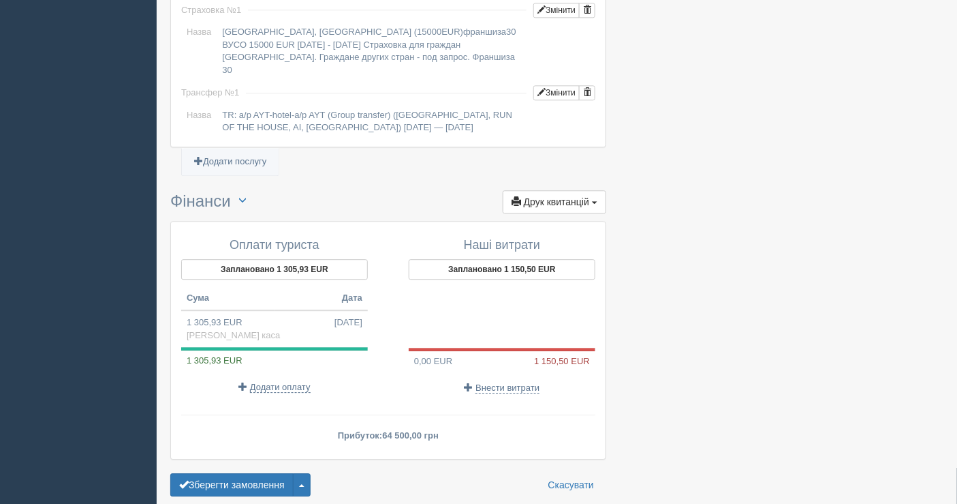
scroll to position [1130, 0]
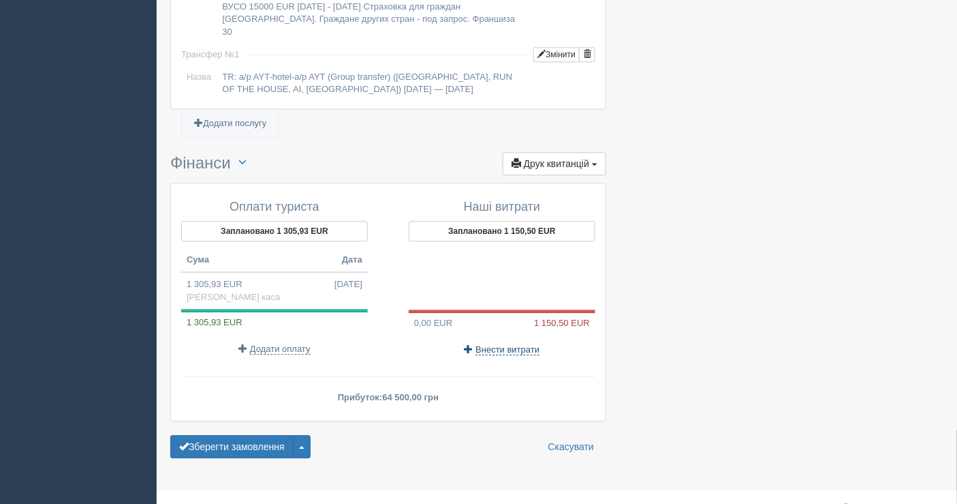
click at [520, 344] on span "Внести витрати" at bounding box center [508, 349] width 64 height 11
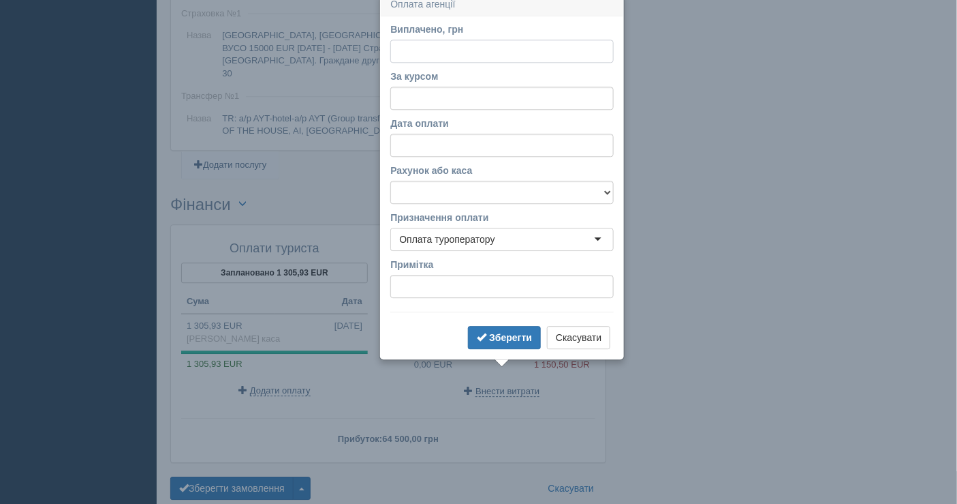
scroll to position [1081, 0]
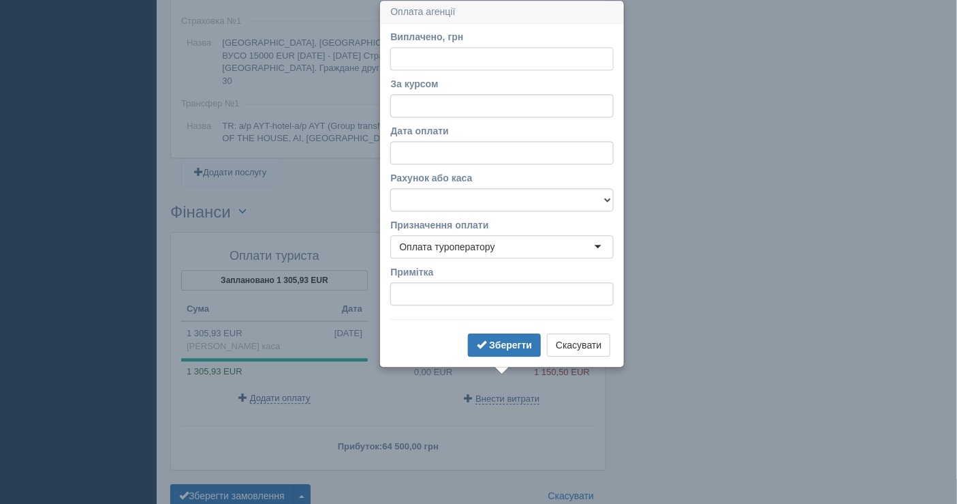
paste input "56823.19"
type input "56823.19"
click at [430, 106] on input "За курсом" at bounding box center [502, 105] width 224 height 23
paste input "56823.19"
type input "56823.19"
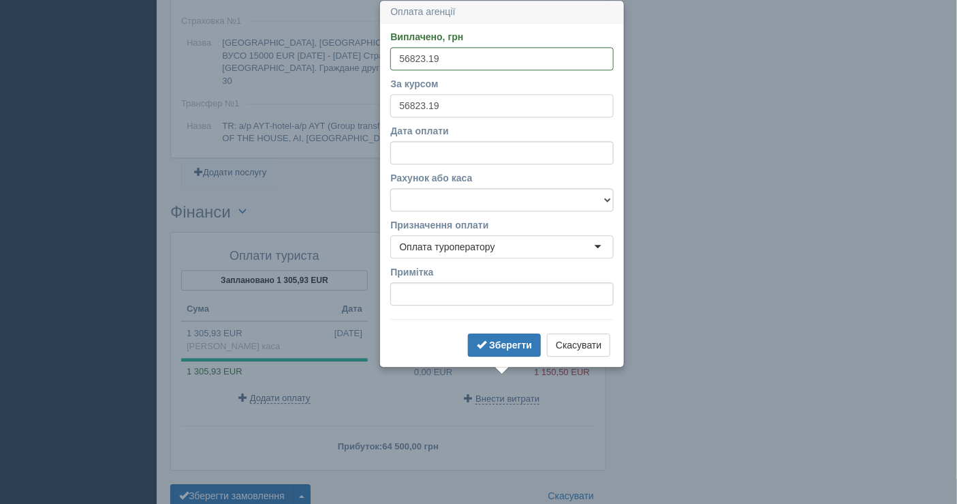
drag, startPoint x: 442, startPoint y: 103, endPoint x: 381, endPoint y: 96, distance: 61.0
click at [381, 97] on div "Виплачено, грн 56823.19 За курсом 56823.19 Дата оплати Рахунок або каса Банківс…" at bounding box center [502, 195] width 243 height 342
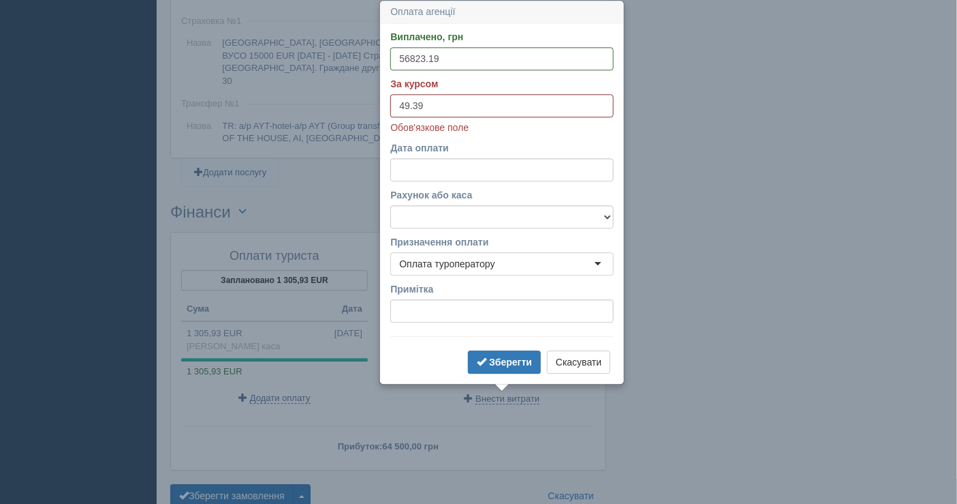
type input "49.39"
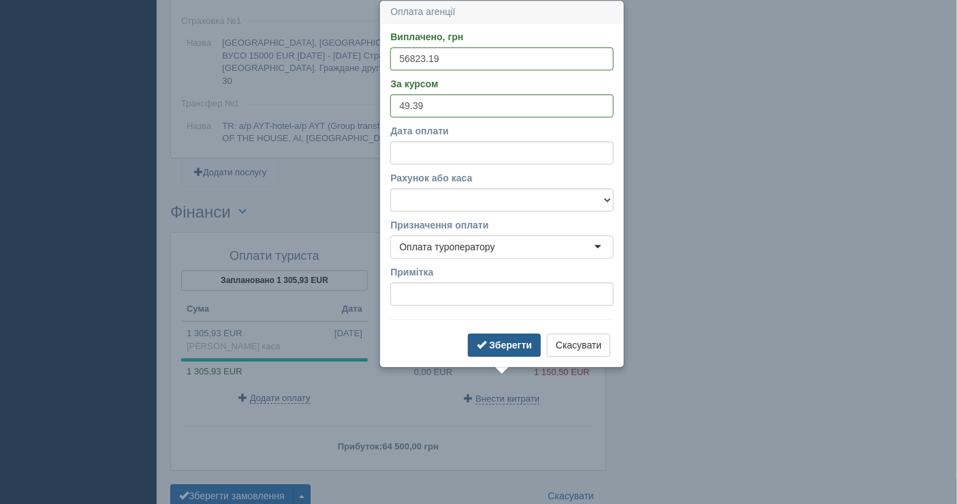
click at [501, 341] on b "Зберегти" at bounding box center [510, 344] width 43 height 11
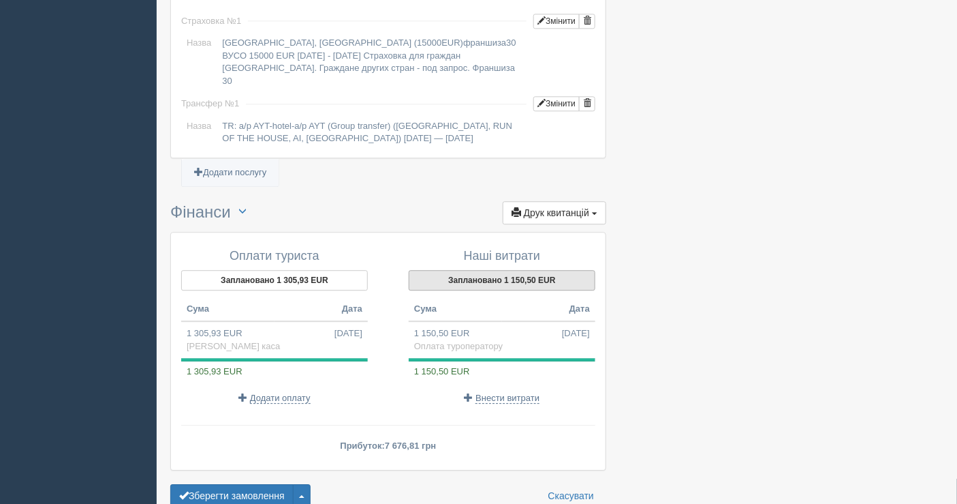
click at [504, 270] on button "Заплановано 1 150,50 EUR" at bounding box center [502, 280] width 187 height 20
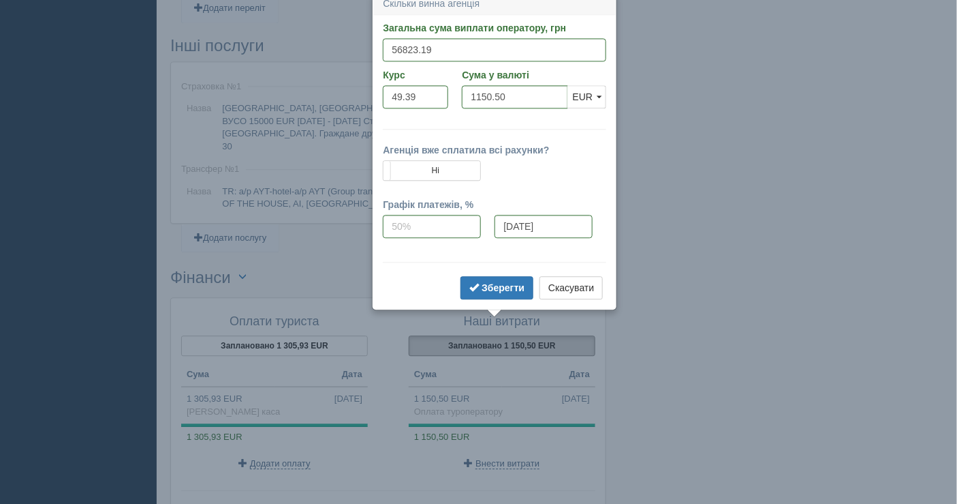
scroll to position [1007, 0]
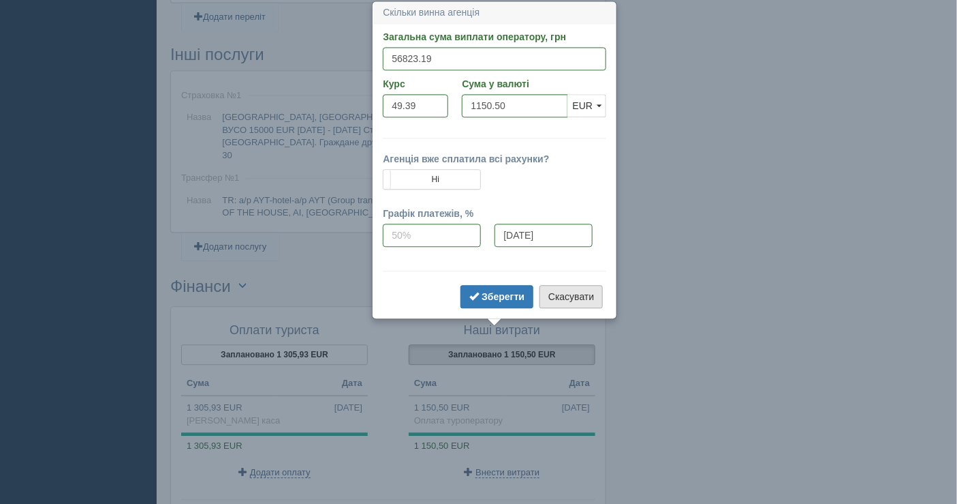
click at [575, 293] on button "Скасувати" at bounding box center [571, 296] width 63 height 23
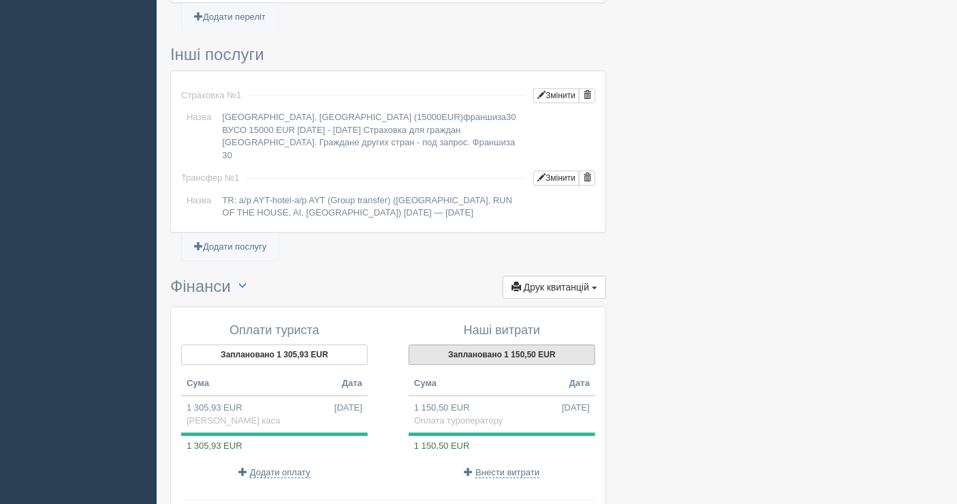
click at [488, 344] on button "Заплановано 1 150,50 EUR" at bounding box center [502, 354] width 187 height 20
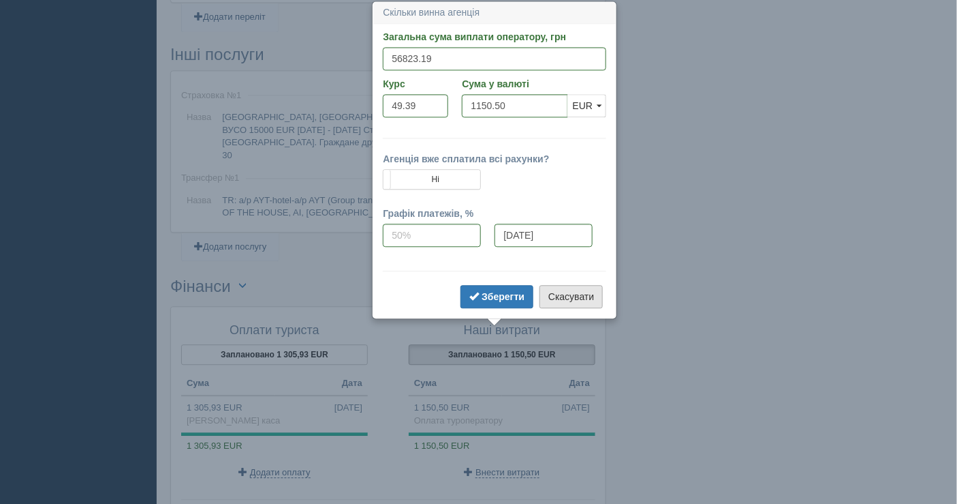
click at [551, 295] on button "Скасувати" at bounding box center [571, 296] width 63 height 23
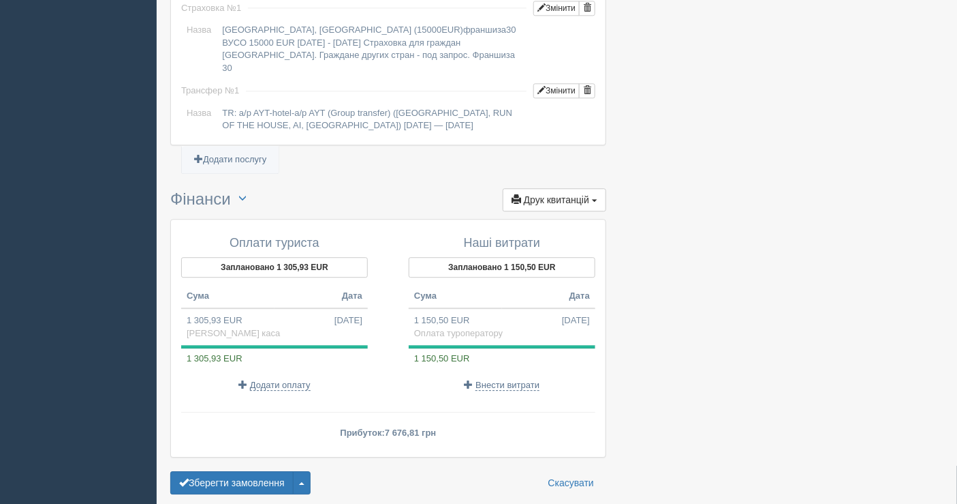
scroll to position [1130, 0]
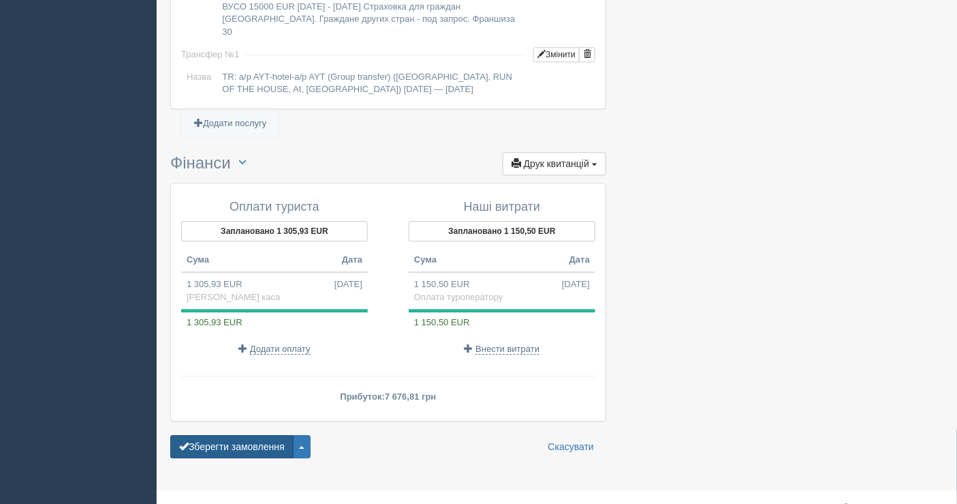
click at [239, 435] on button "Зберегти замовлення" at bounding box center [231, 446] width 123 height 23
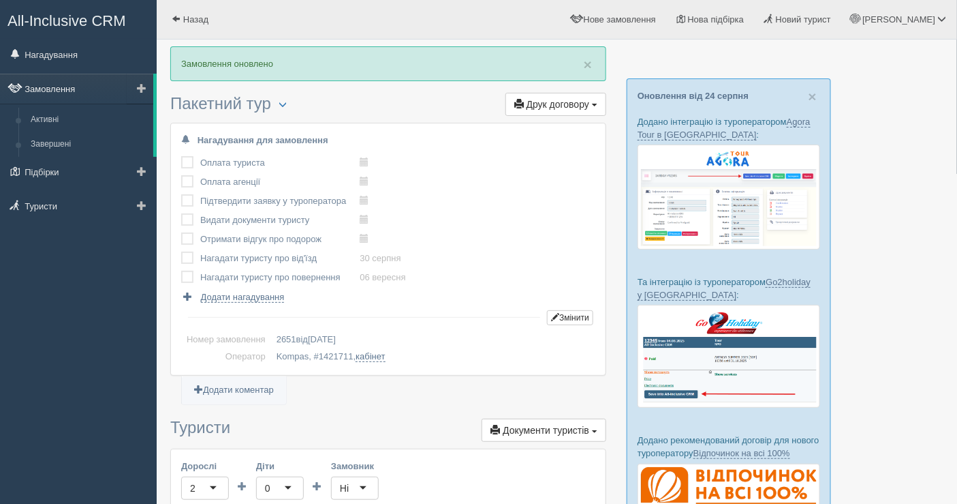
click at [63, 88] on link "Замовлення" at bounding box center [76, 89] width 153 height 30
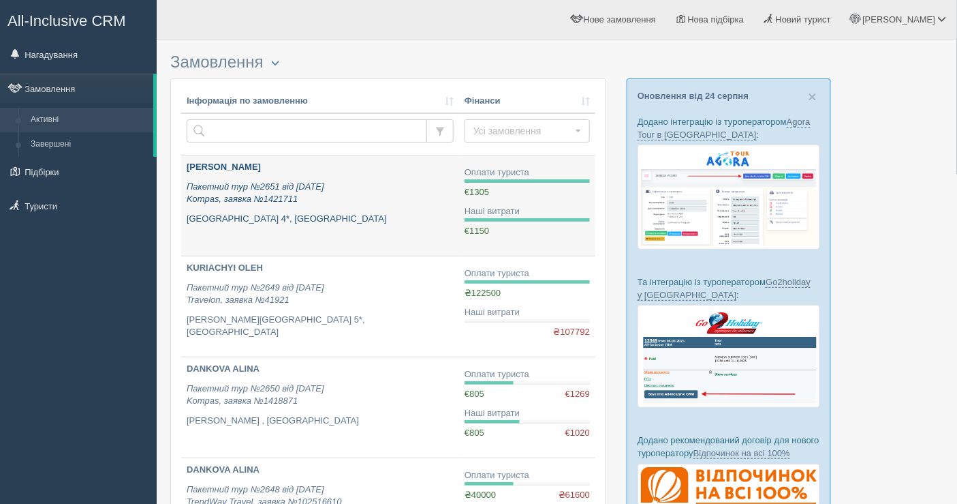
click at [373, 196] on p "Пакетний тур №2651 від [DATE] Kompas, заявка №1421711" at bounding box center [320, 193] width 267 height 25
